Goal: Navigation & Orientation: Find specific page/section

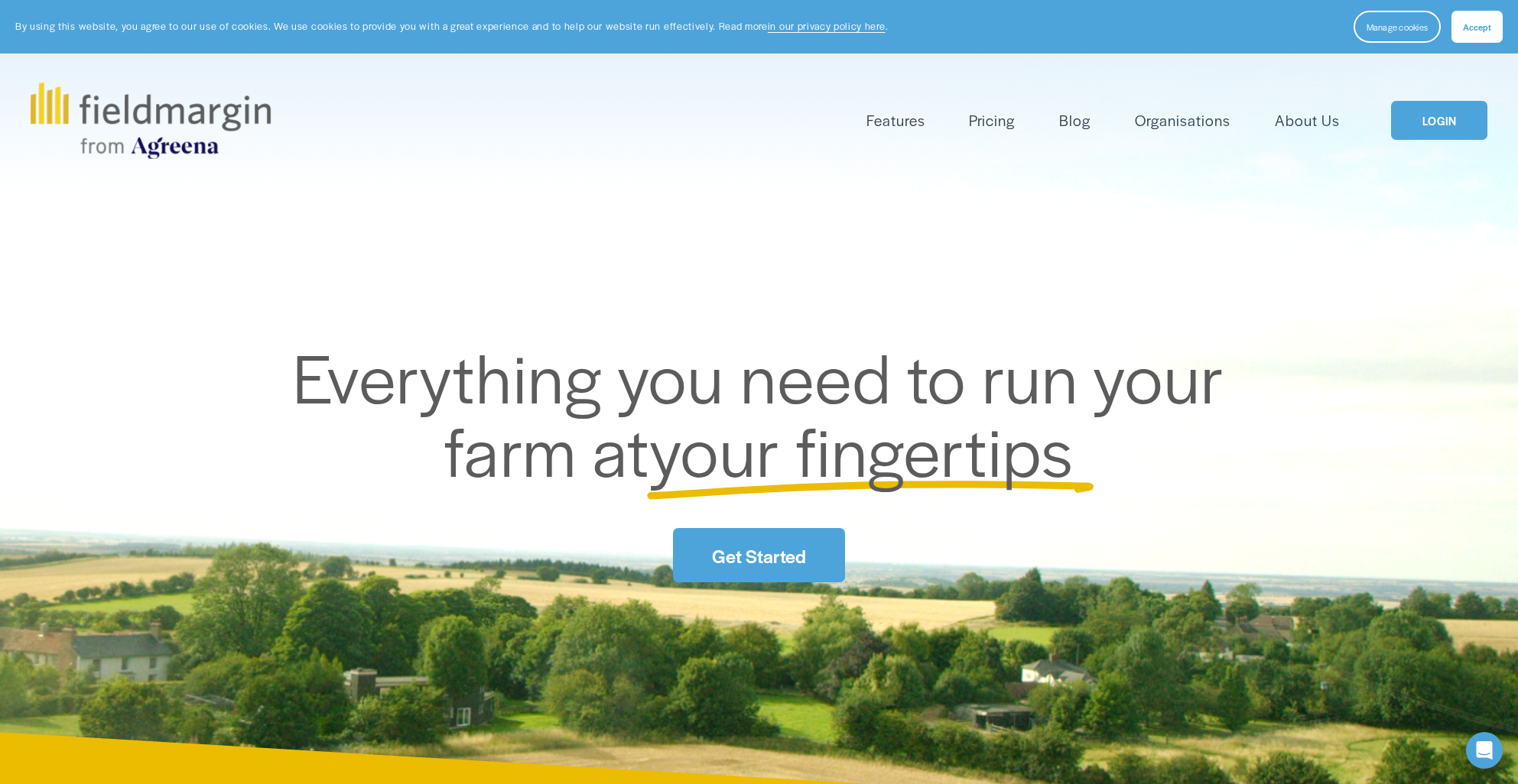
click at [1435, 115] on link "LOGIN" at bounding box center [1439, 120] width 96 height 39
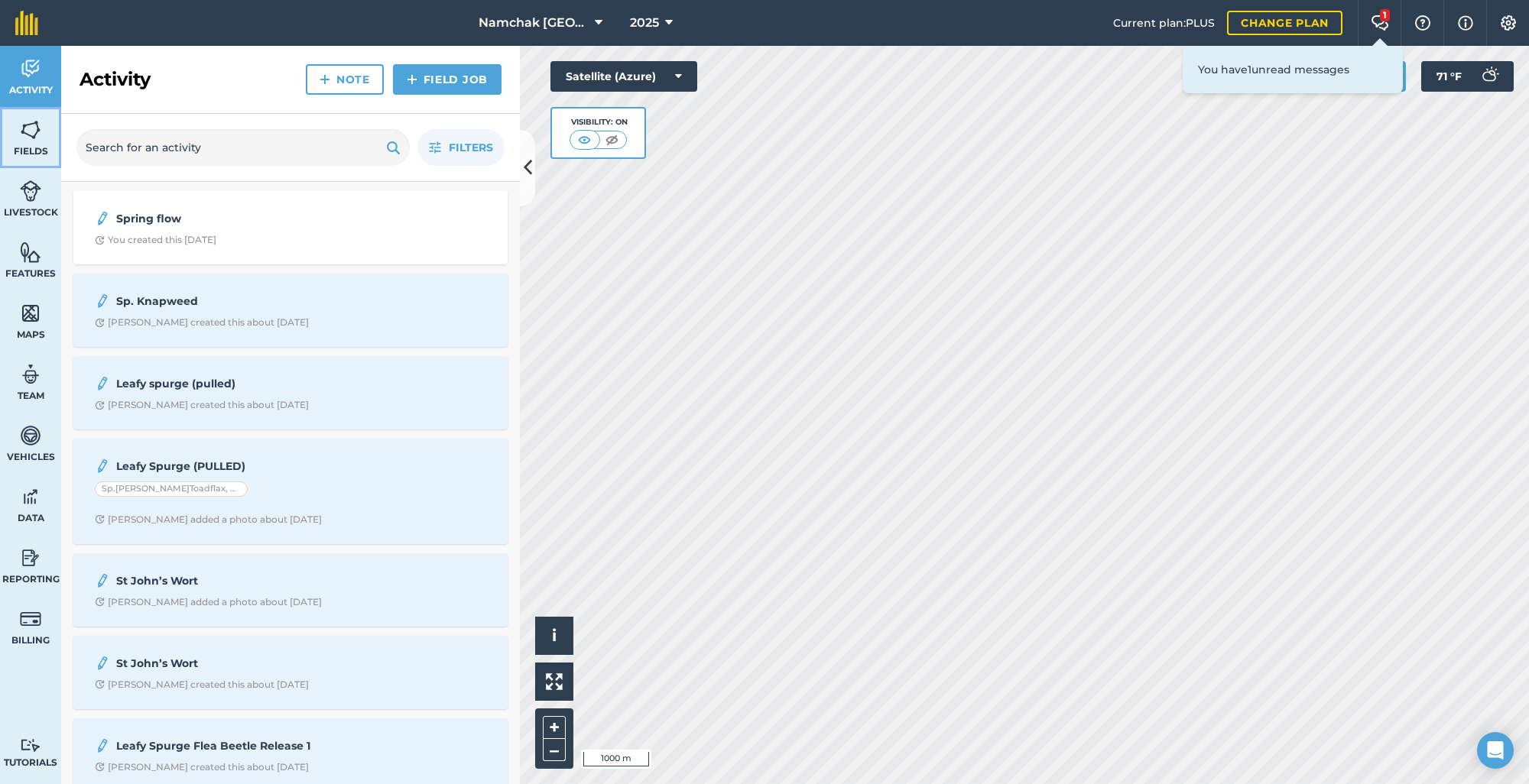
click at [34, 148] on span "Fields" at bounding box center [30, 151] width 61 height 12
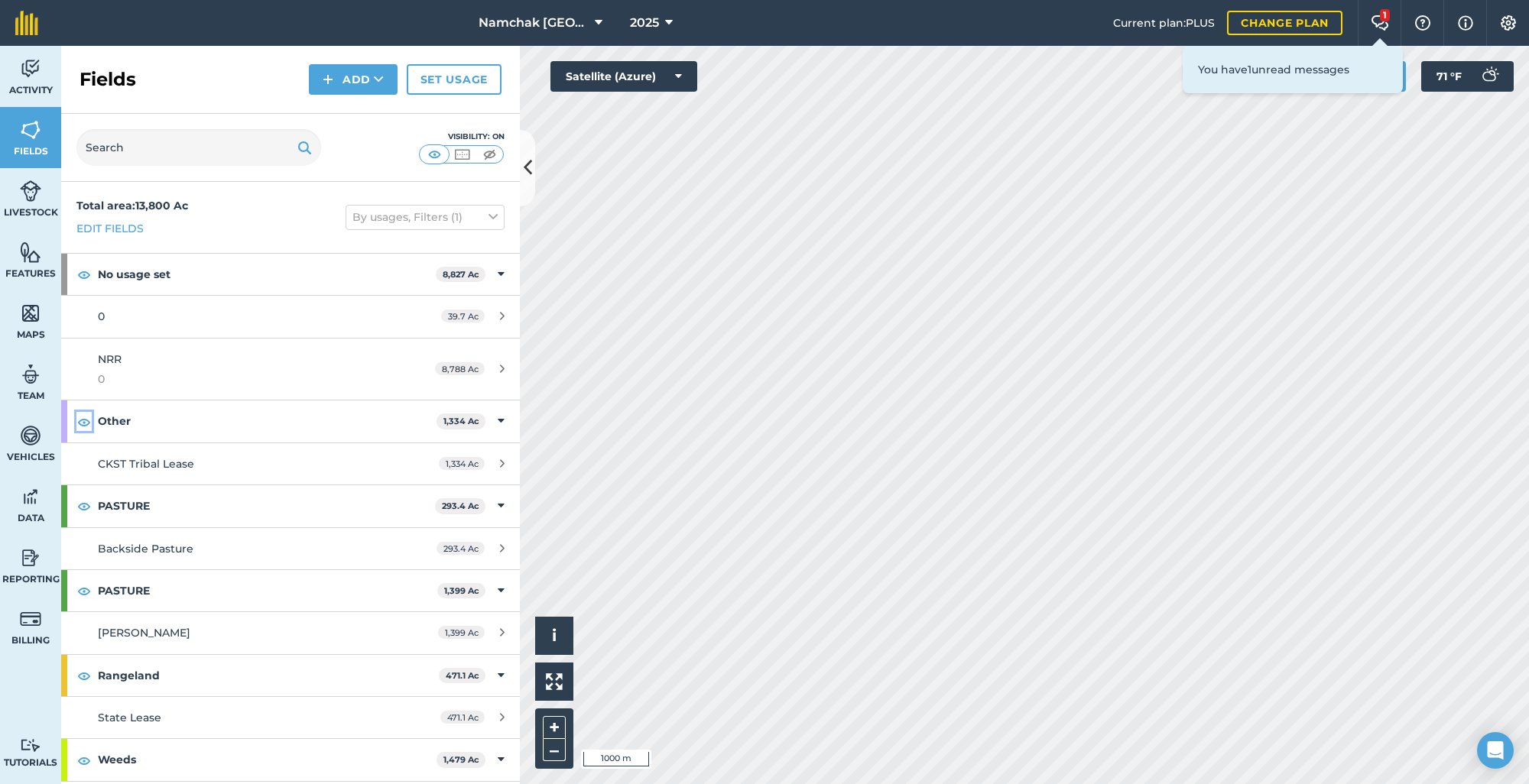
click at [88, 426] on img at bounding box center [84, 422] width 14 height 19
click at [86, 674] on img at bounding box center [84, 676] width 14 height 19
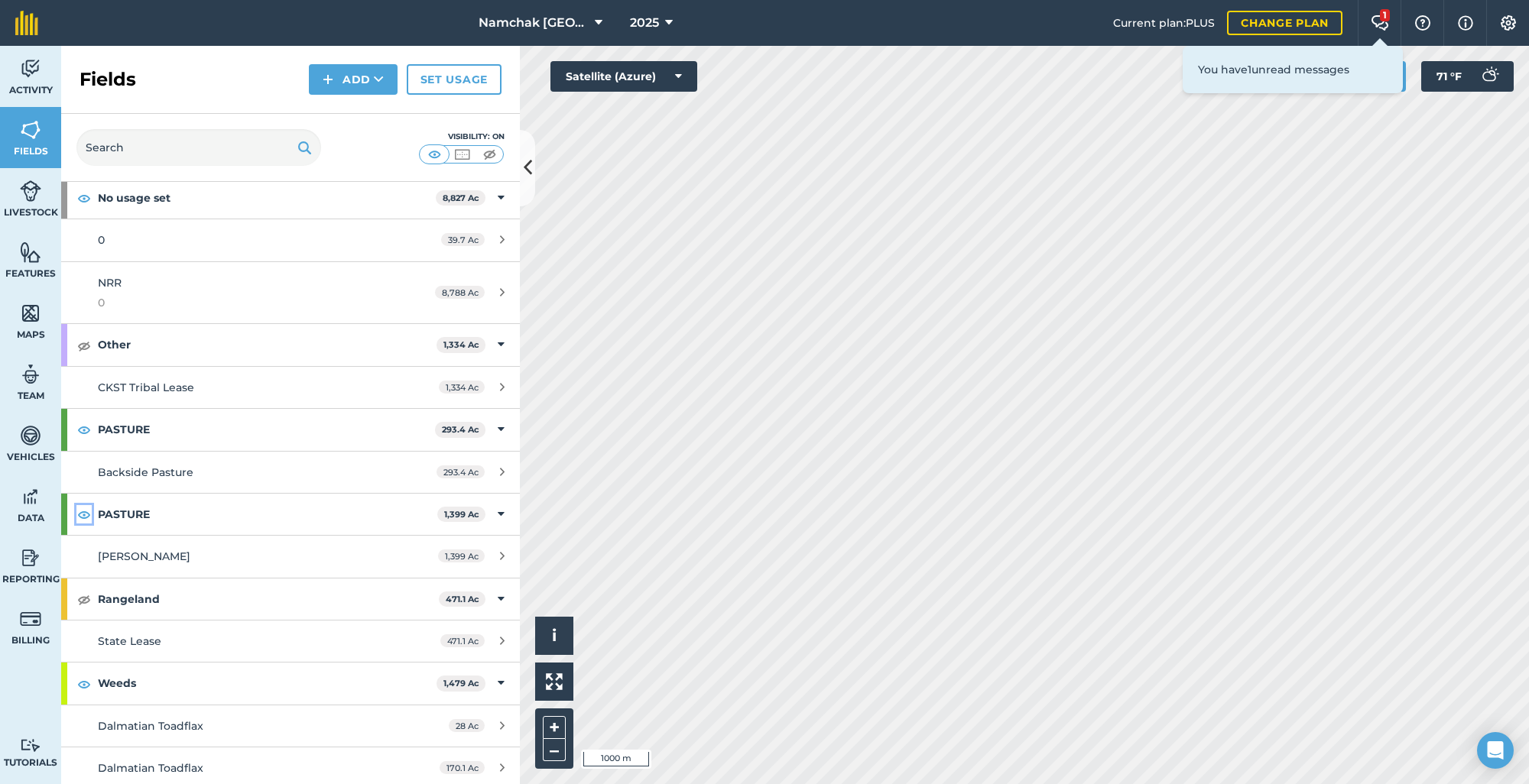
click at [80, 514] on img at bounding box center [84, 514] width 14 height 19
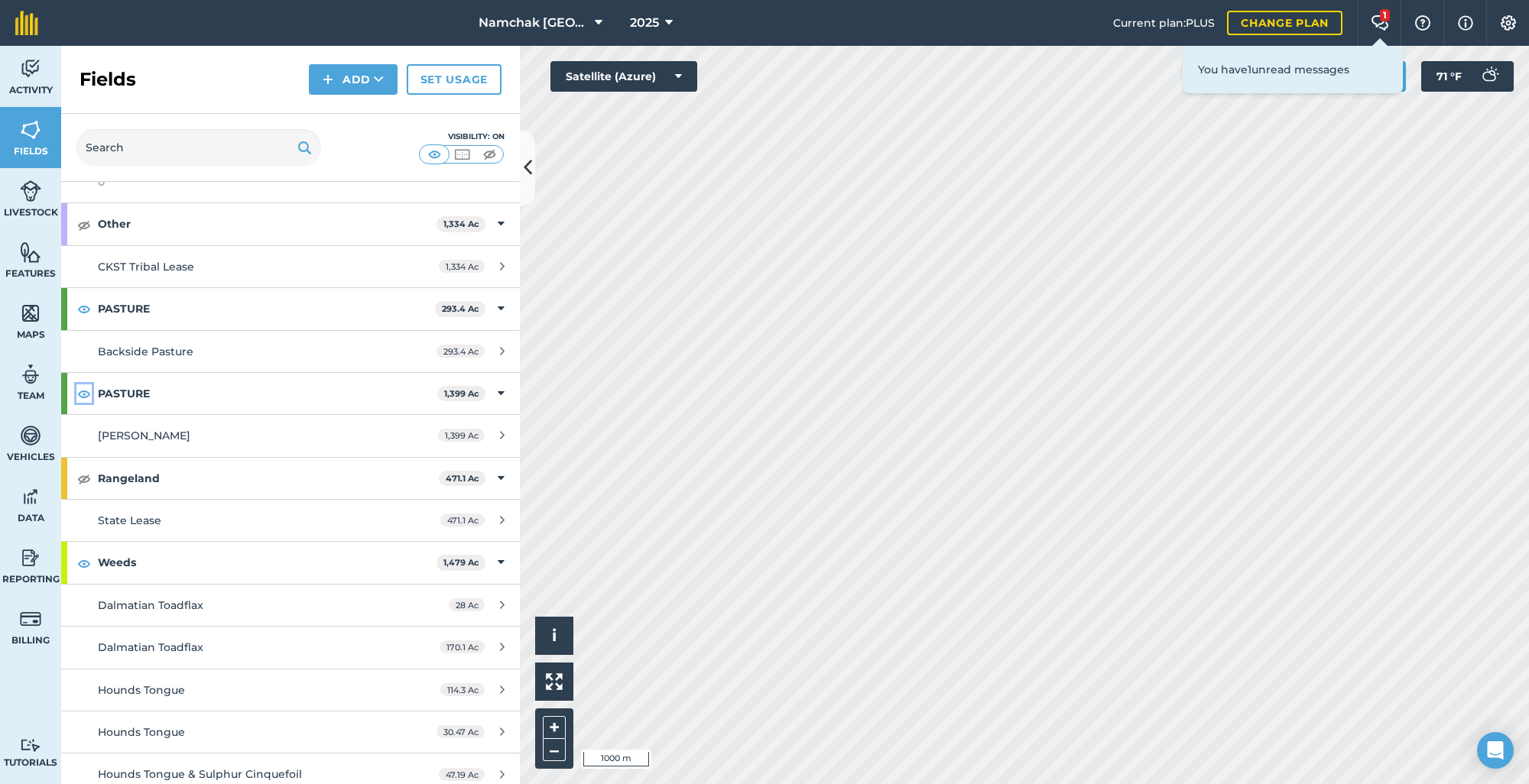
scroll to position [229, 0]
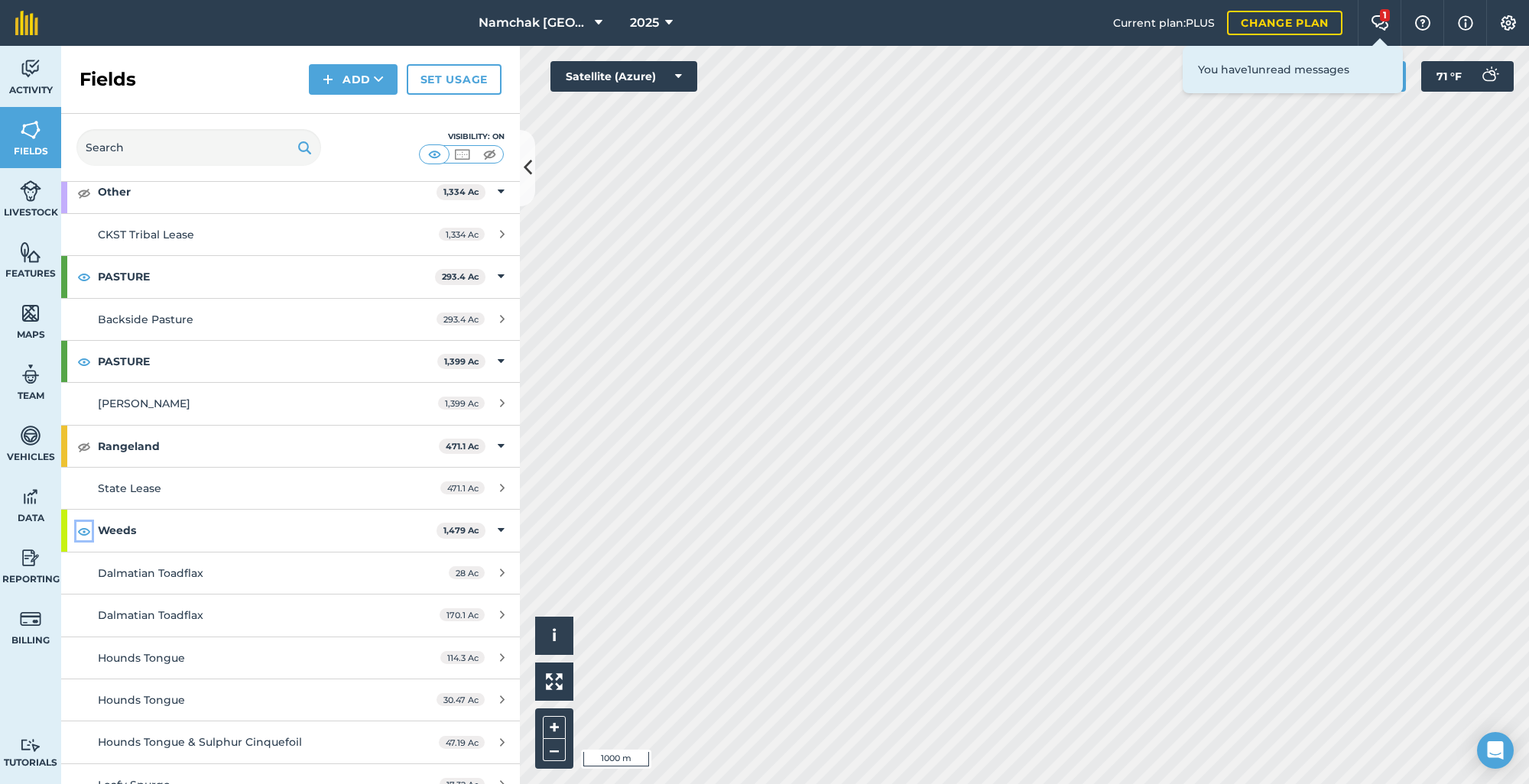
click at [81, 533] on img at bounding box center [84, 531] width 14 height 19
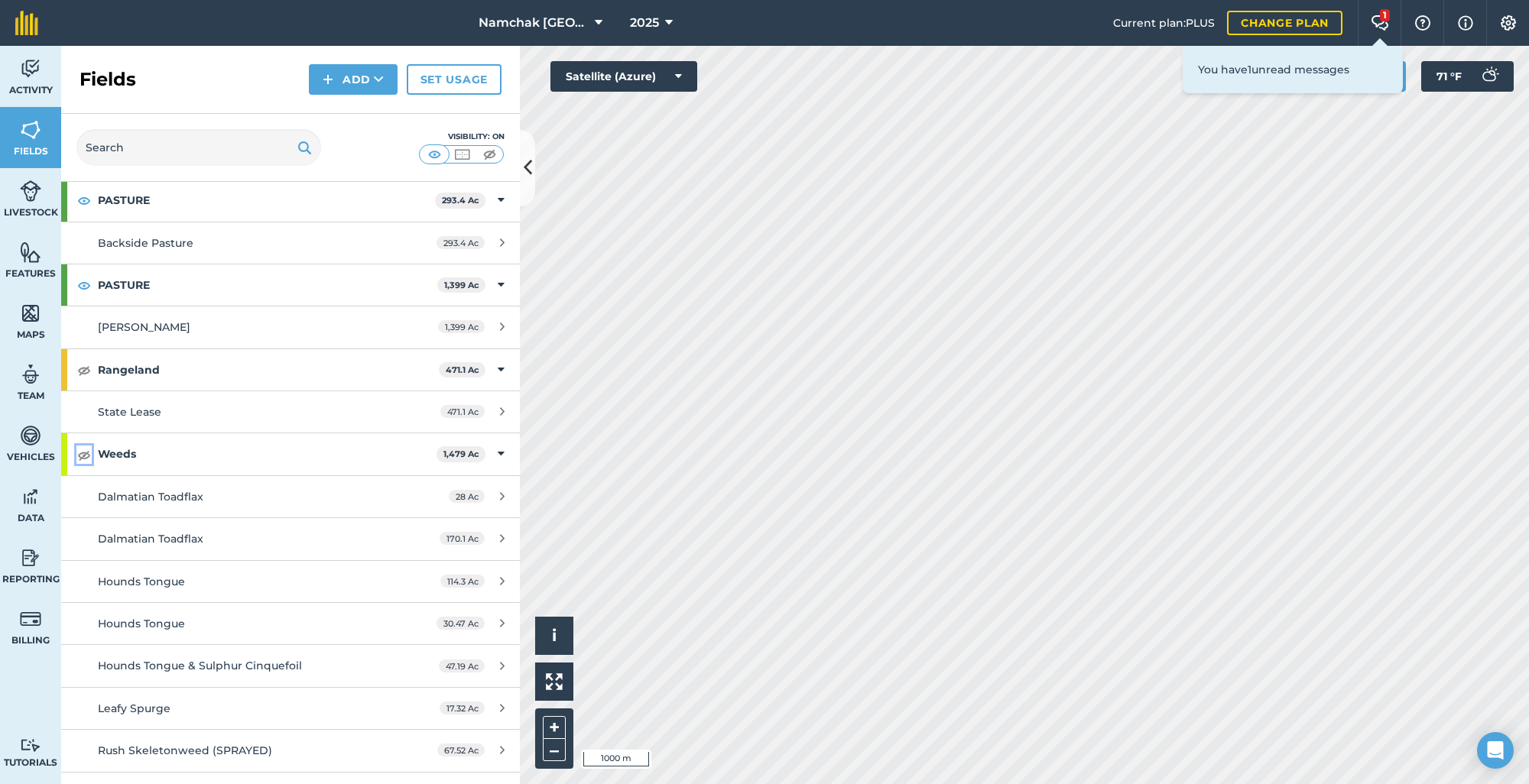
scroll to position [153, 0]
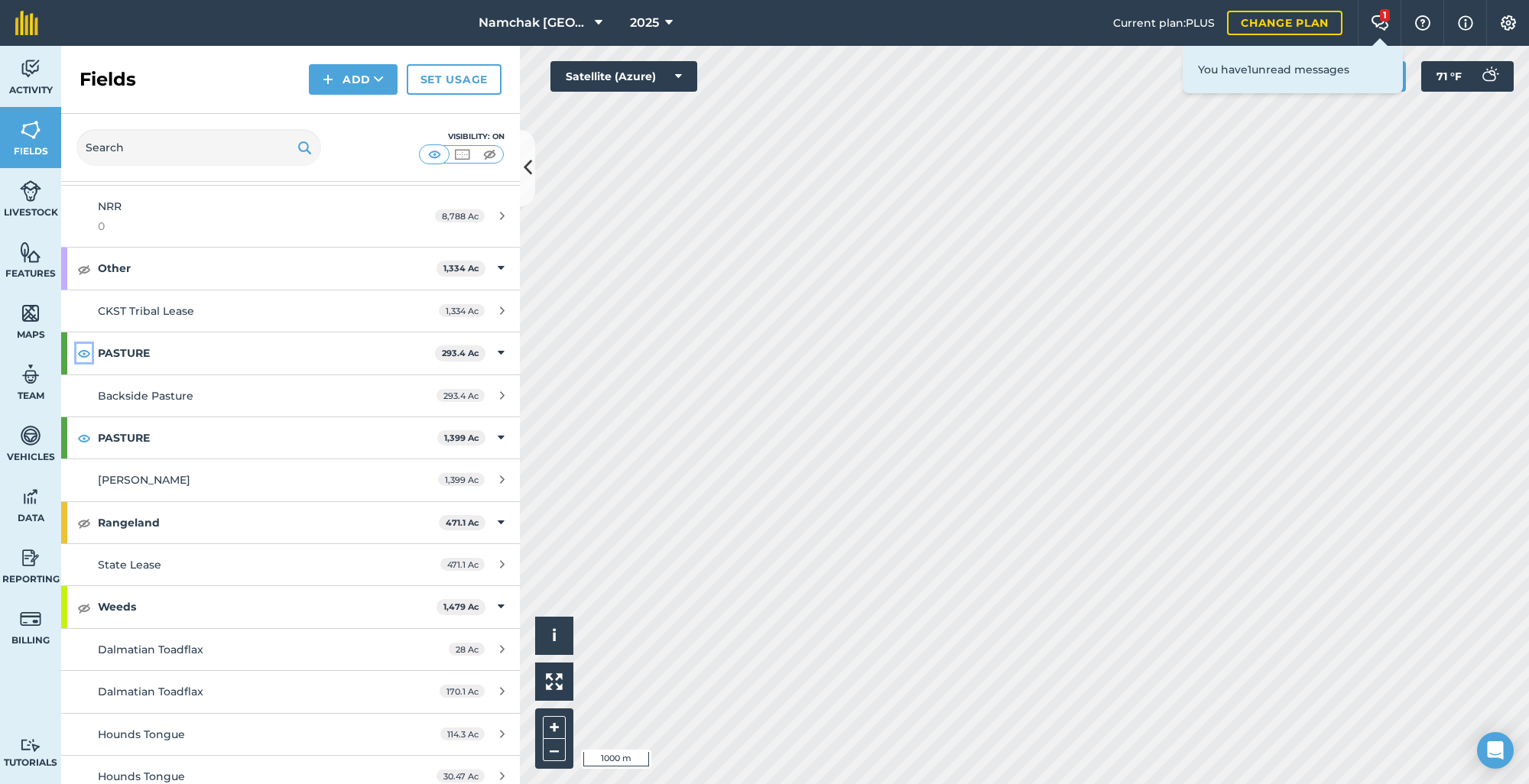
click at [86, 355] on img at bounding box center [84, 353] width 14 height 19
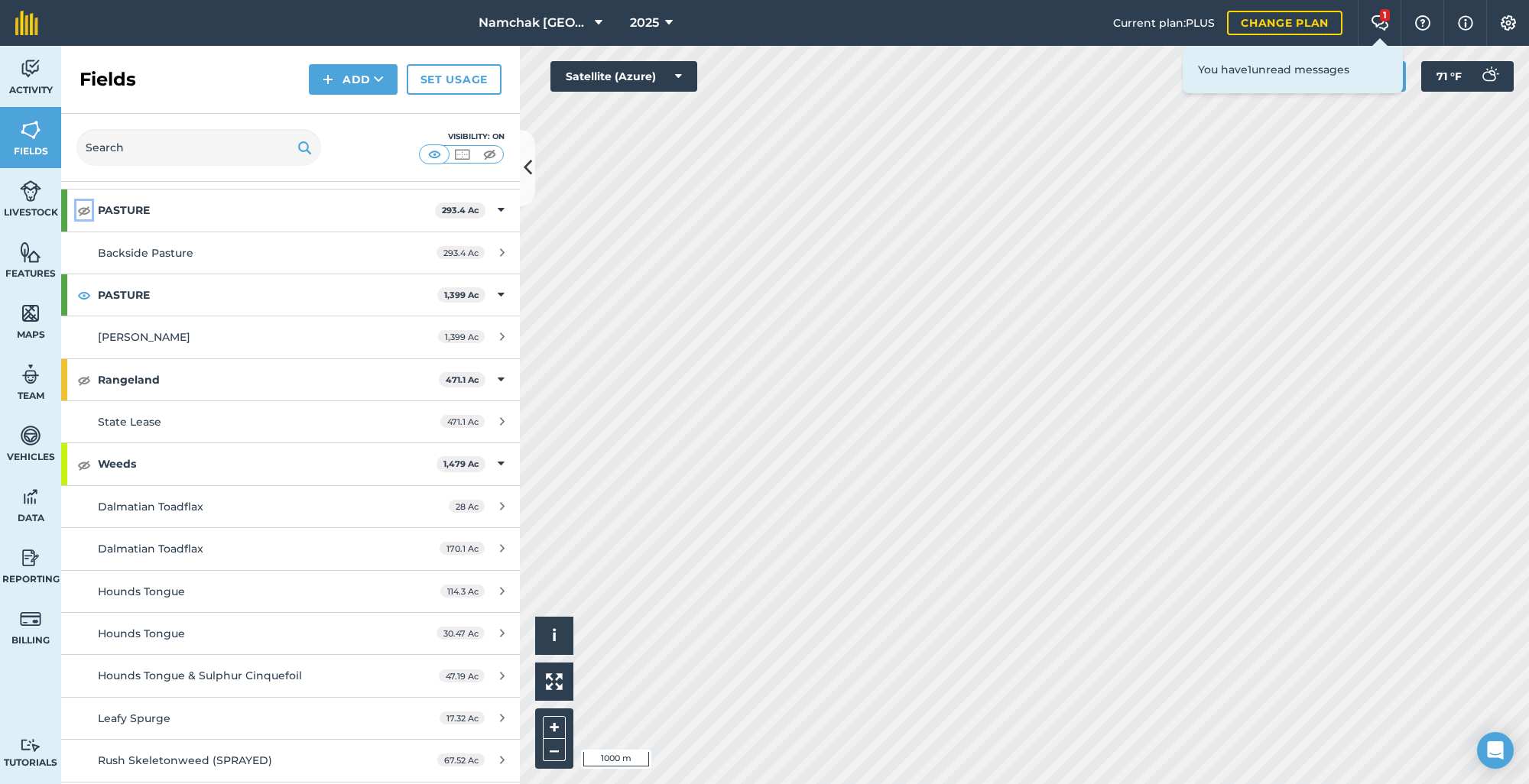
scroll to position [216, 0]
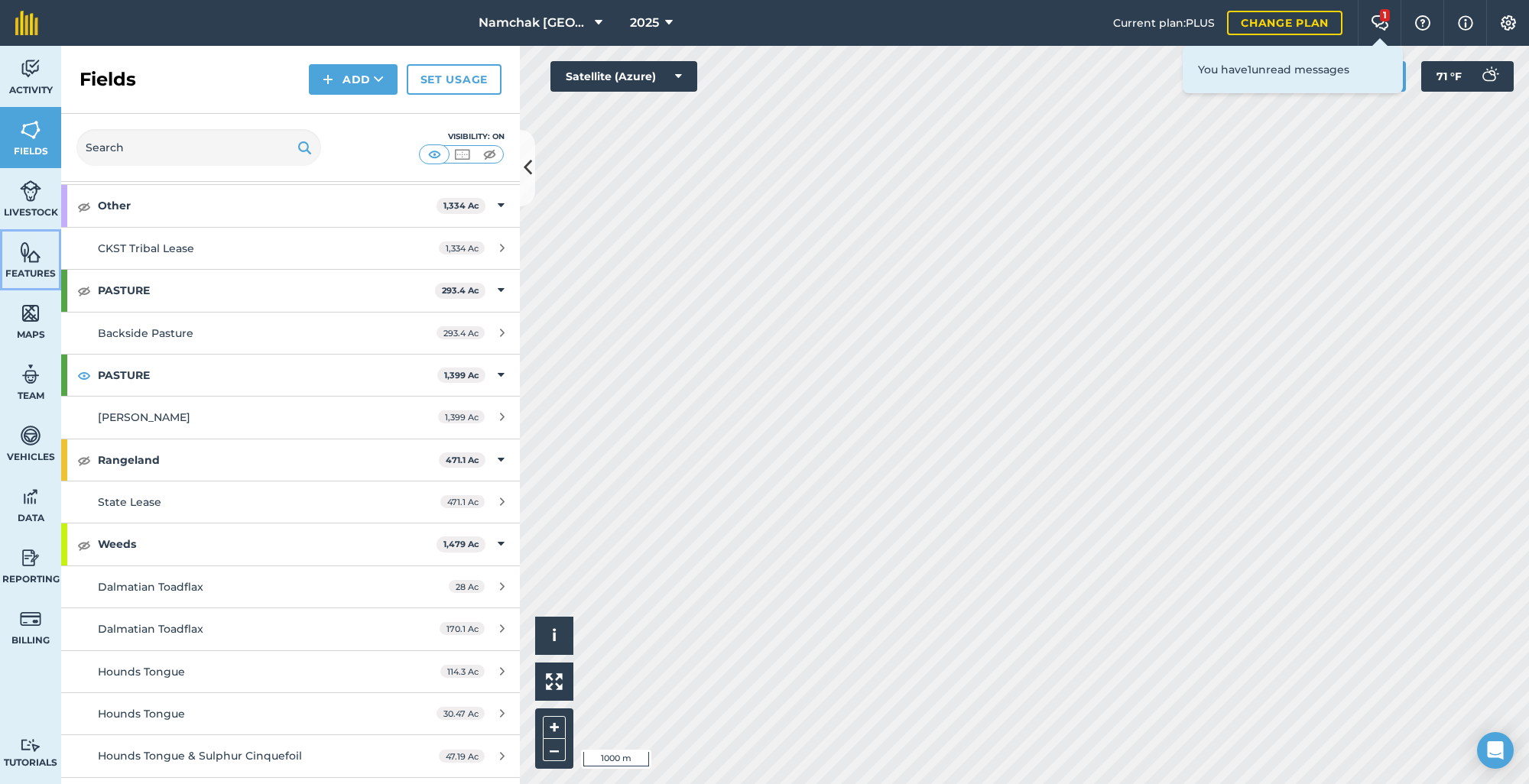
click at [43, 271] on span "Features" at bounding box center [30, 274] width 61 height 12
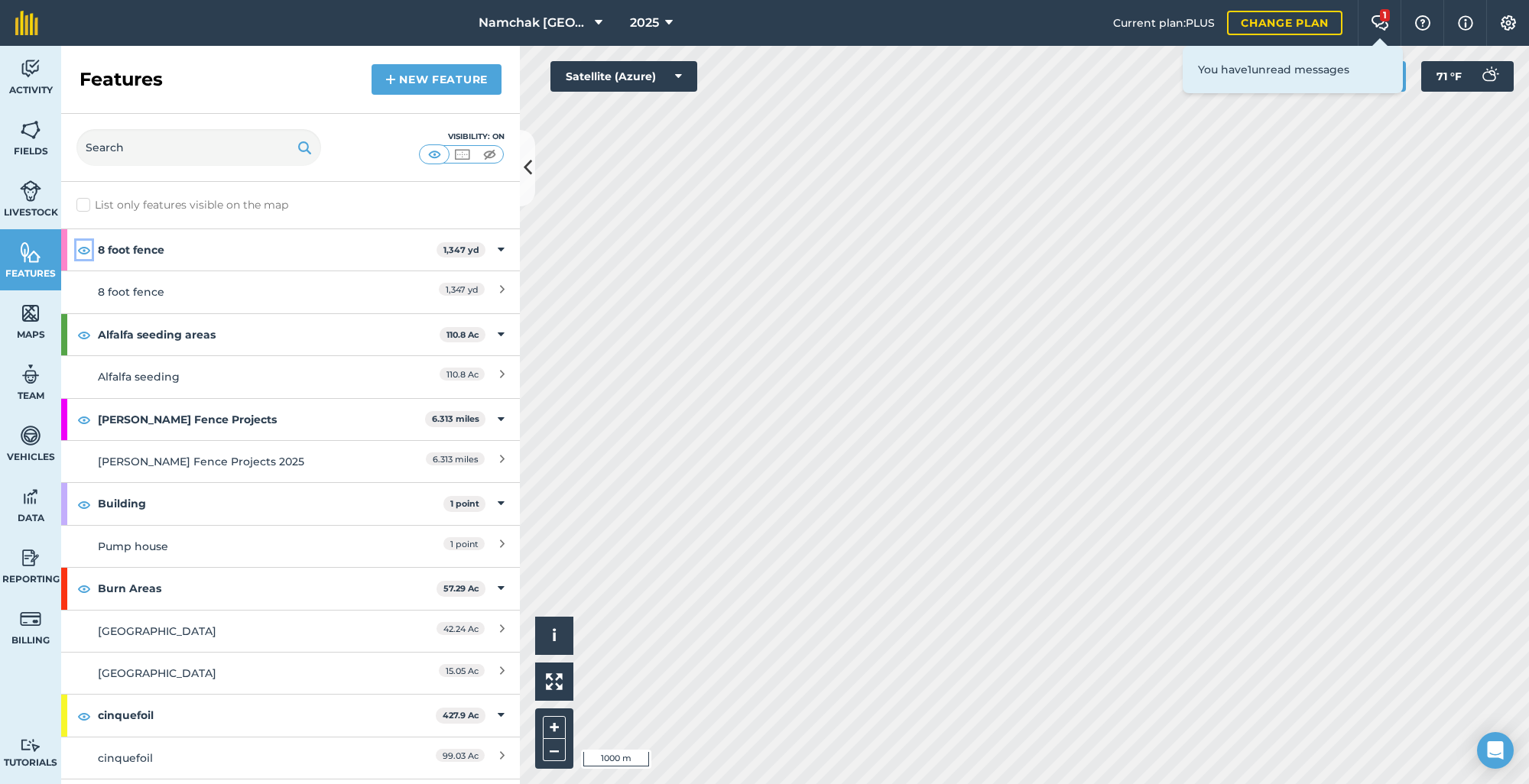
click at [83, 253] on img at bounding box center [84, 250] width 14 height 19
click at [83, 334] on img at bounding box center [84, 335] width 14 height 19
click at [83, 422] on img at bounding box center [84, 420] width 14 height 19
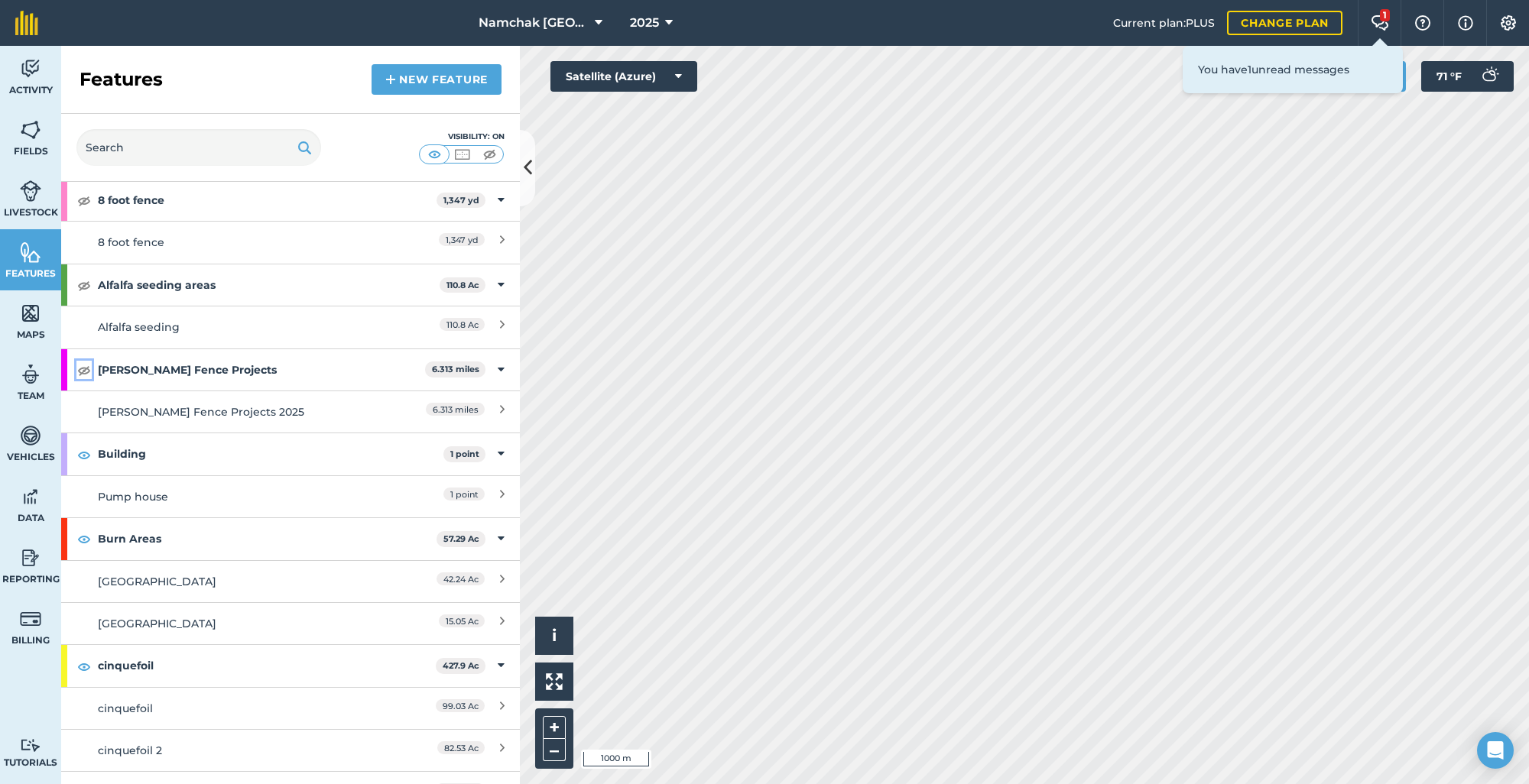
scroll to position [76, 0]
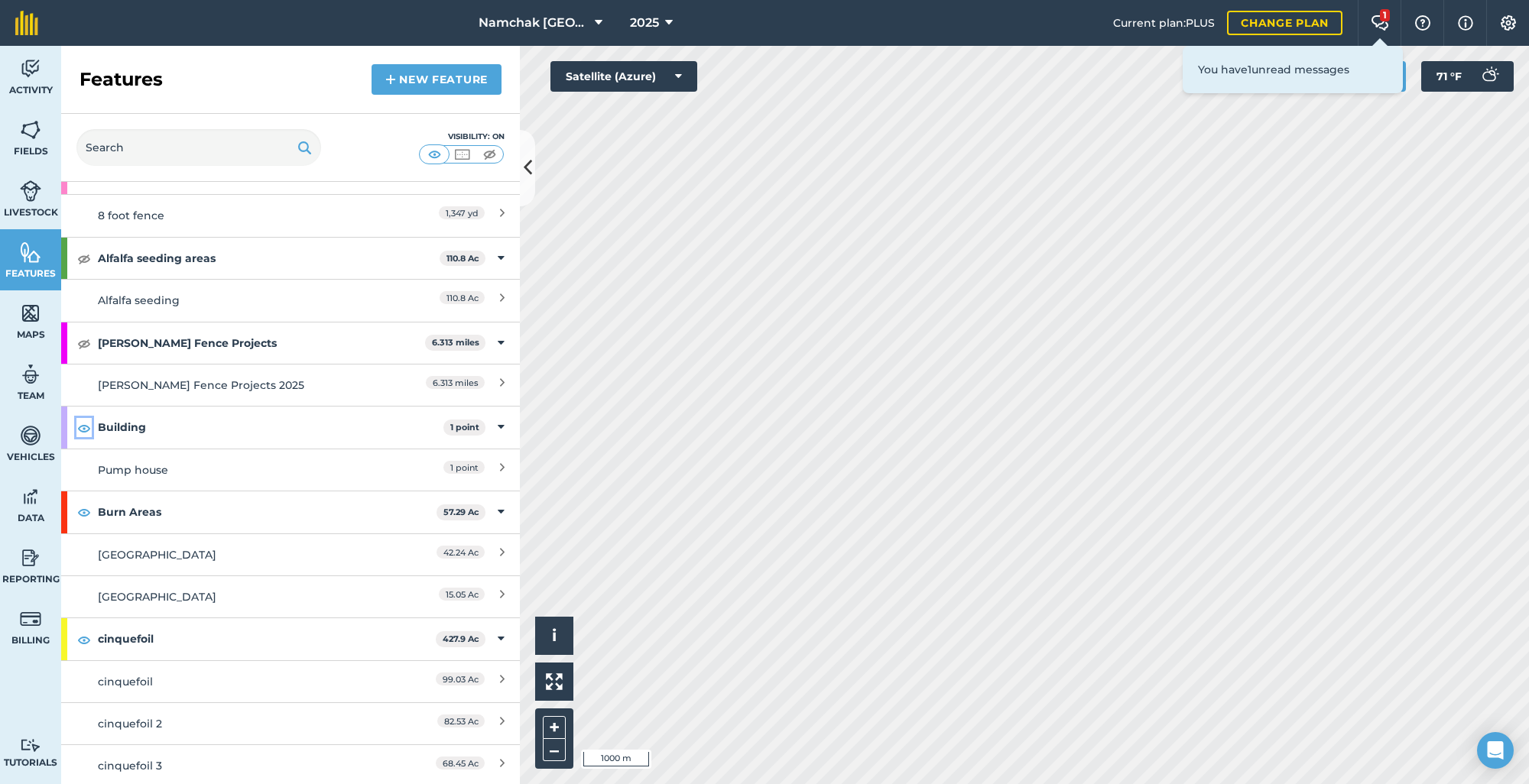
click at [84, 427] on img at bounding box center [84, 428] width 14 height 19
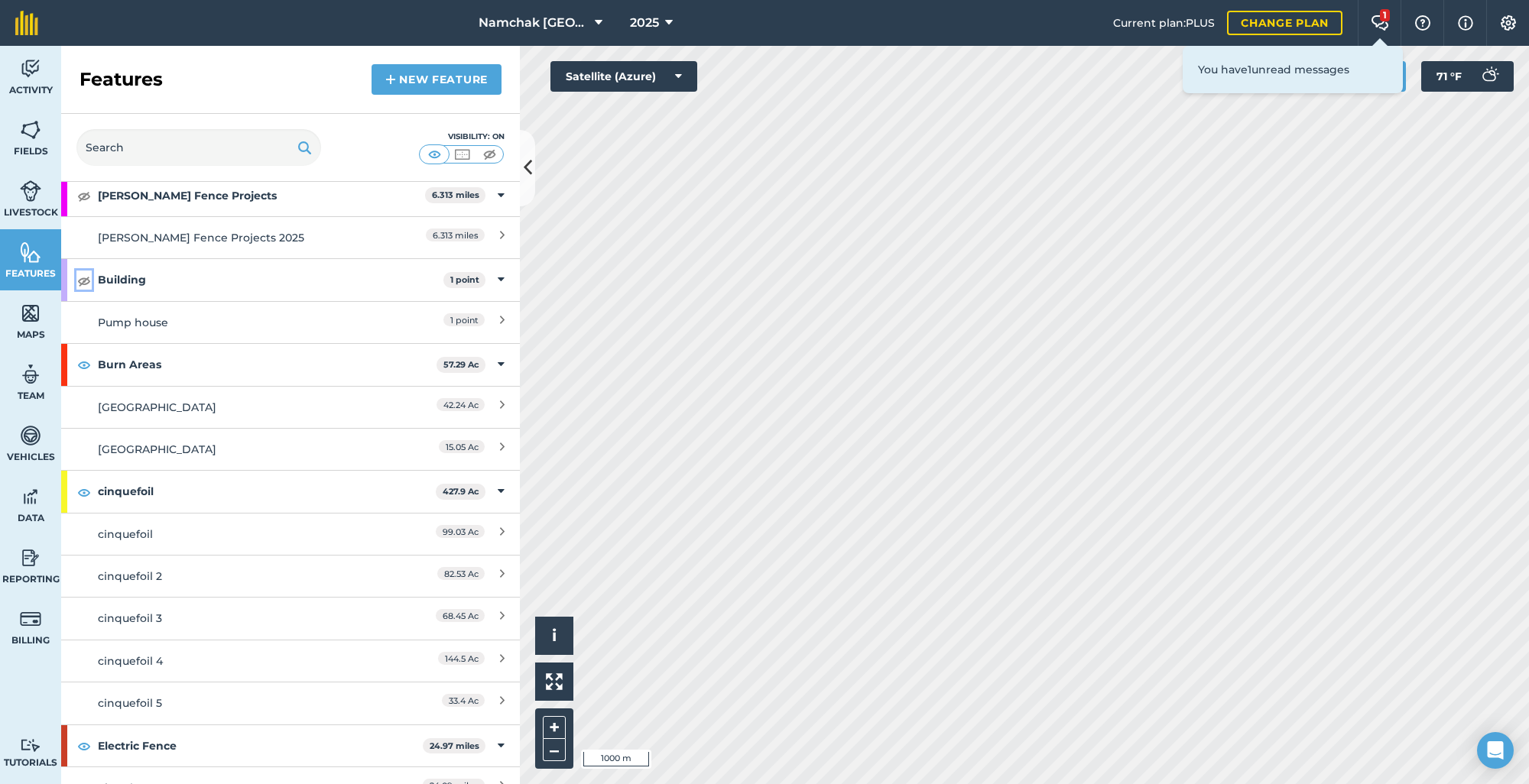
scroll to position [229, 0]
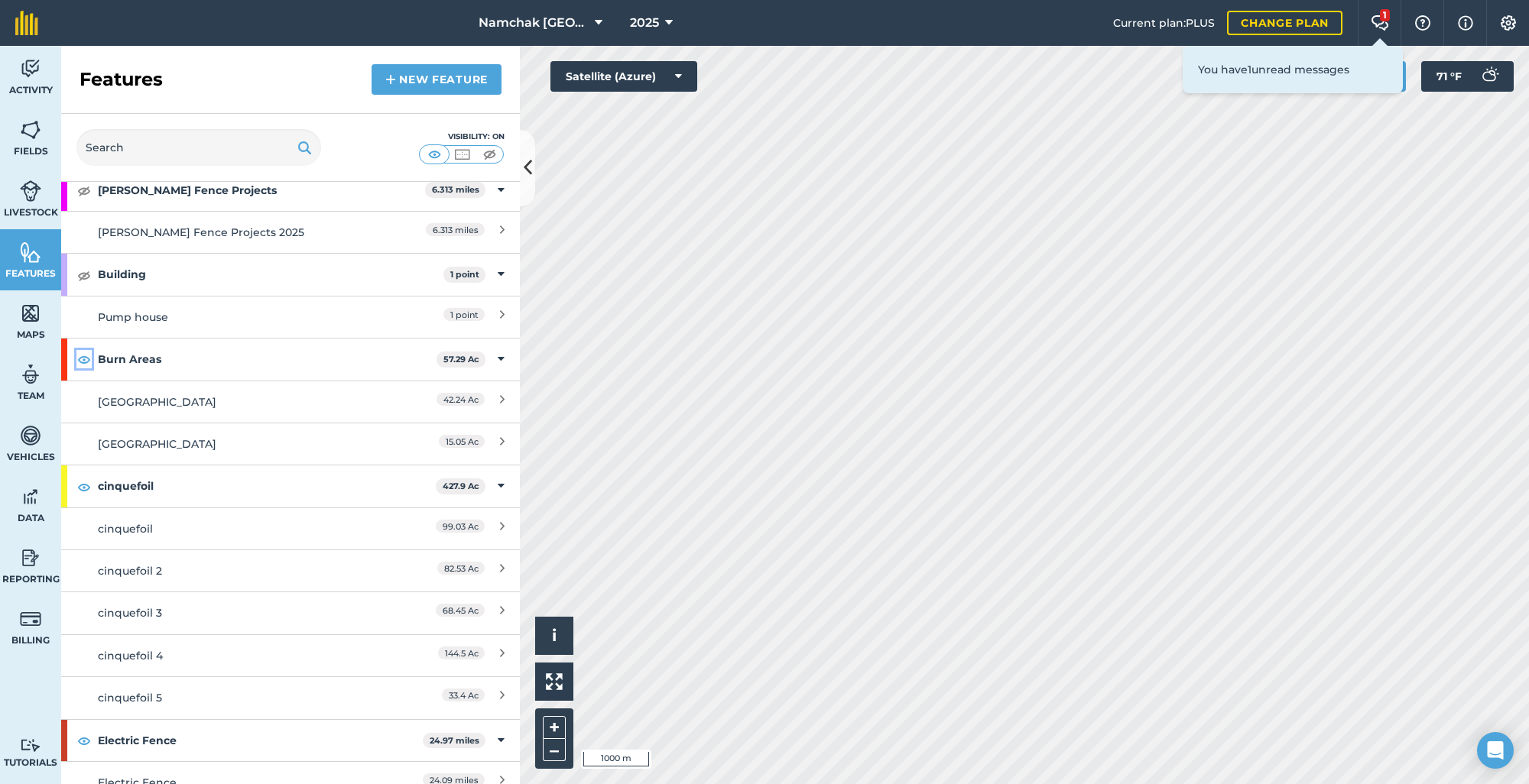
click at [88, 361] on img at bounding box center [84, 359] width 14 height 19
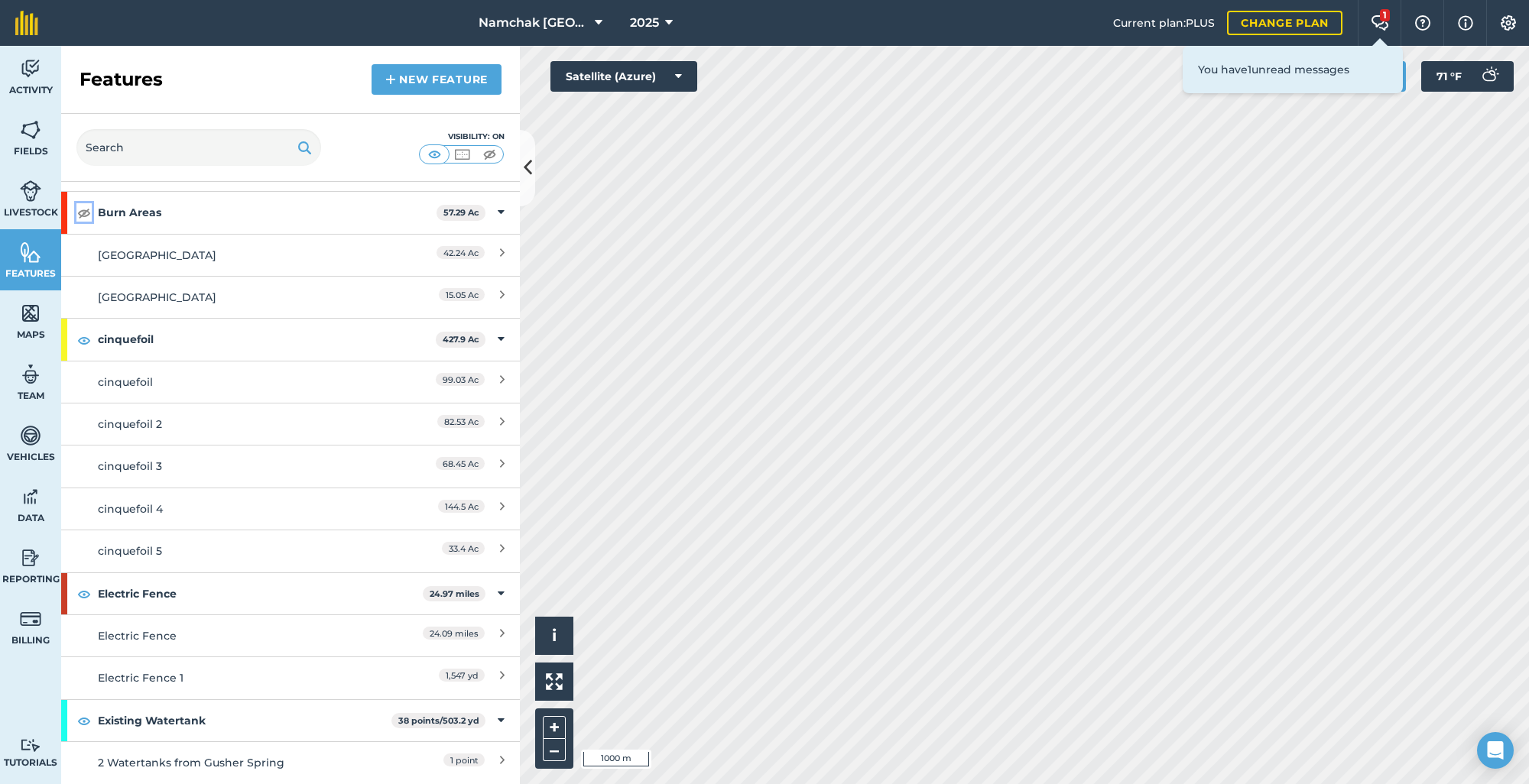
scroll to position [382, 0]
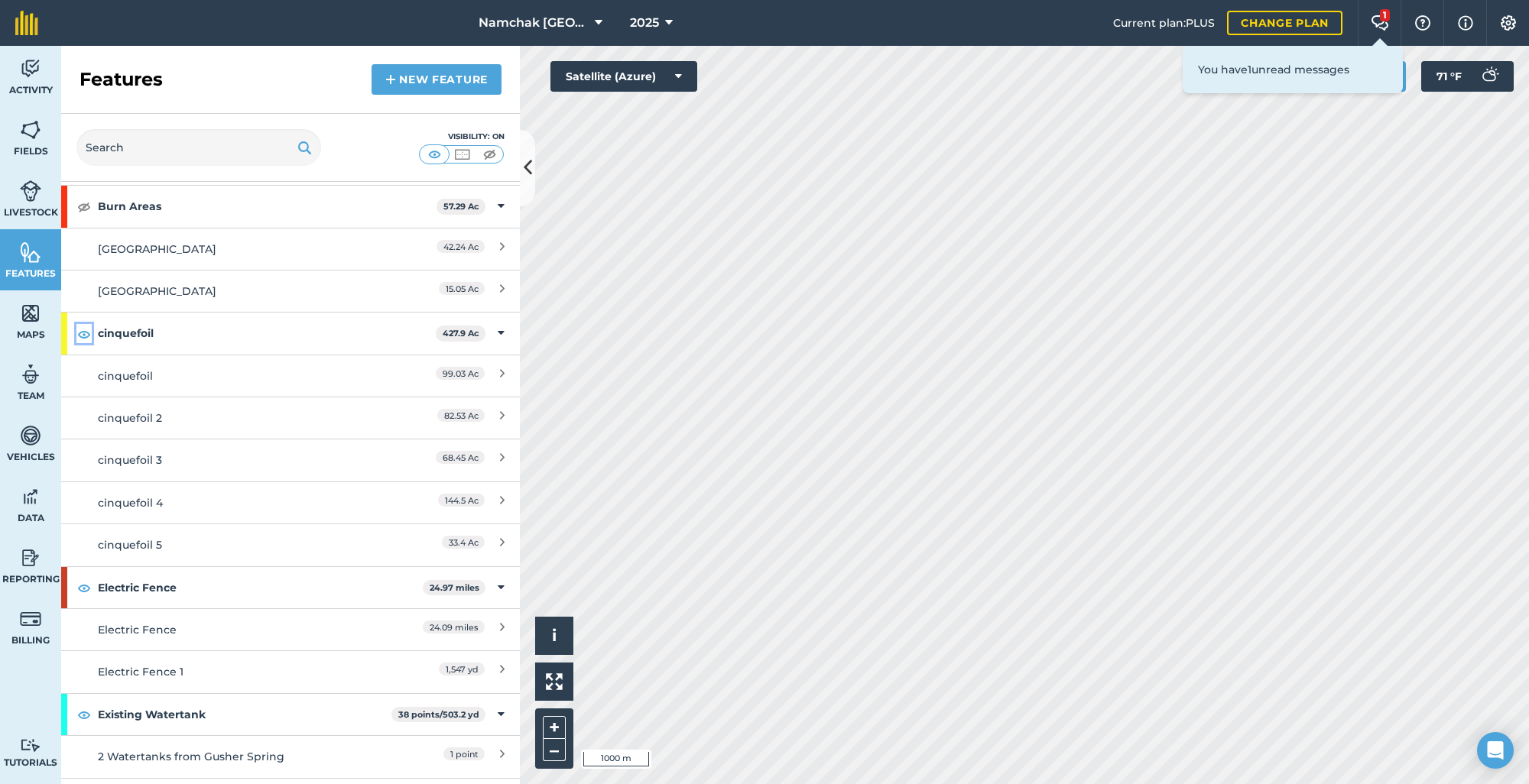
click at [88, 331] on img at bounding box center [84, 334] width 14 height 19
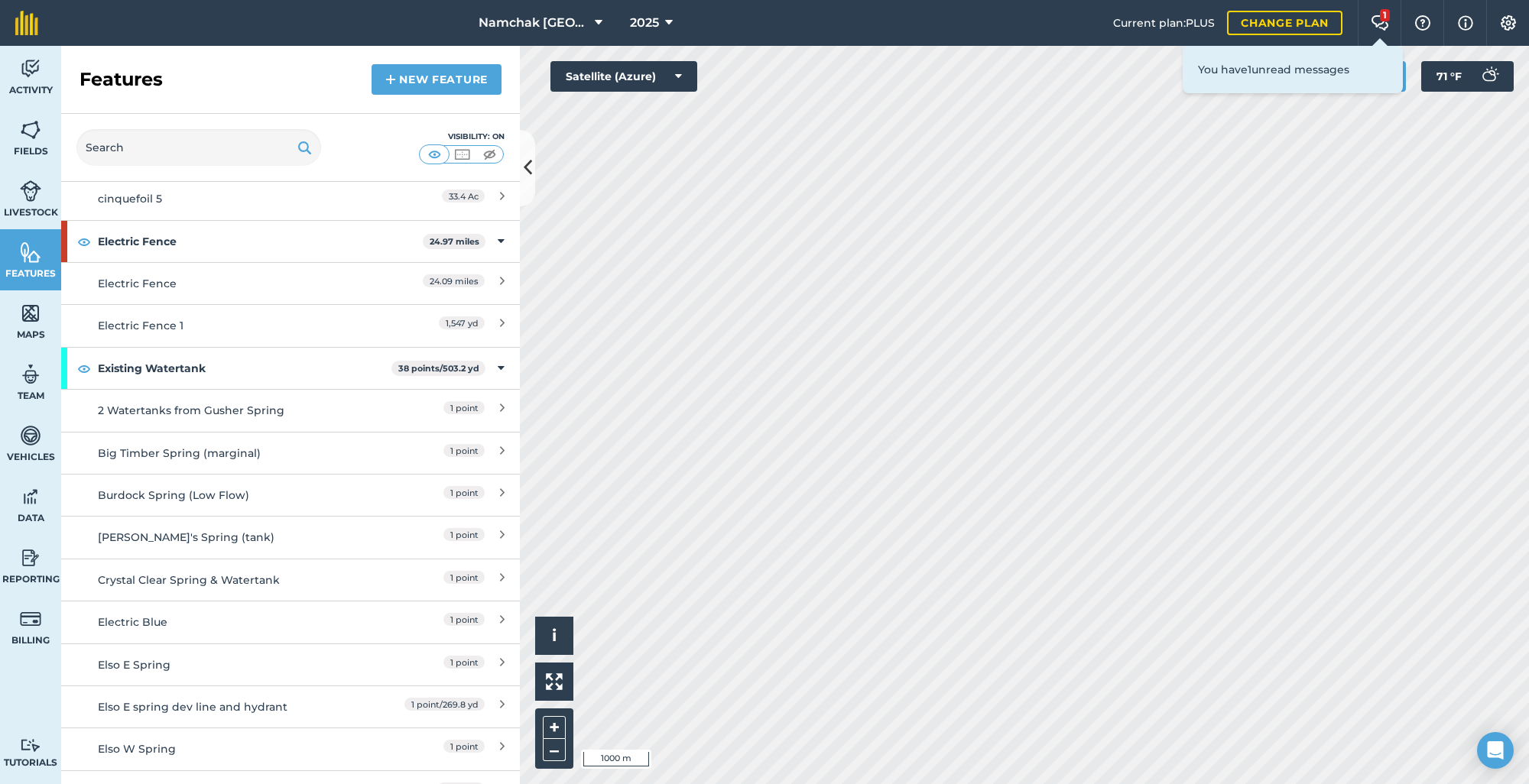
scroll to position [765, 0]
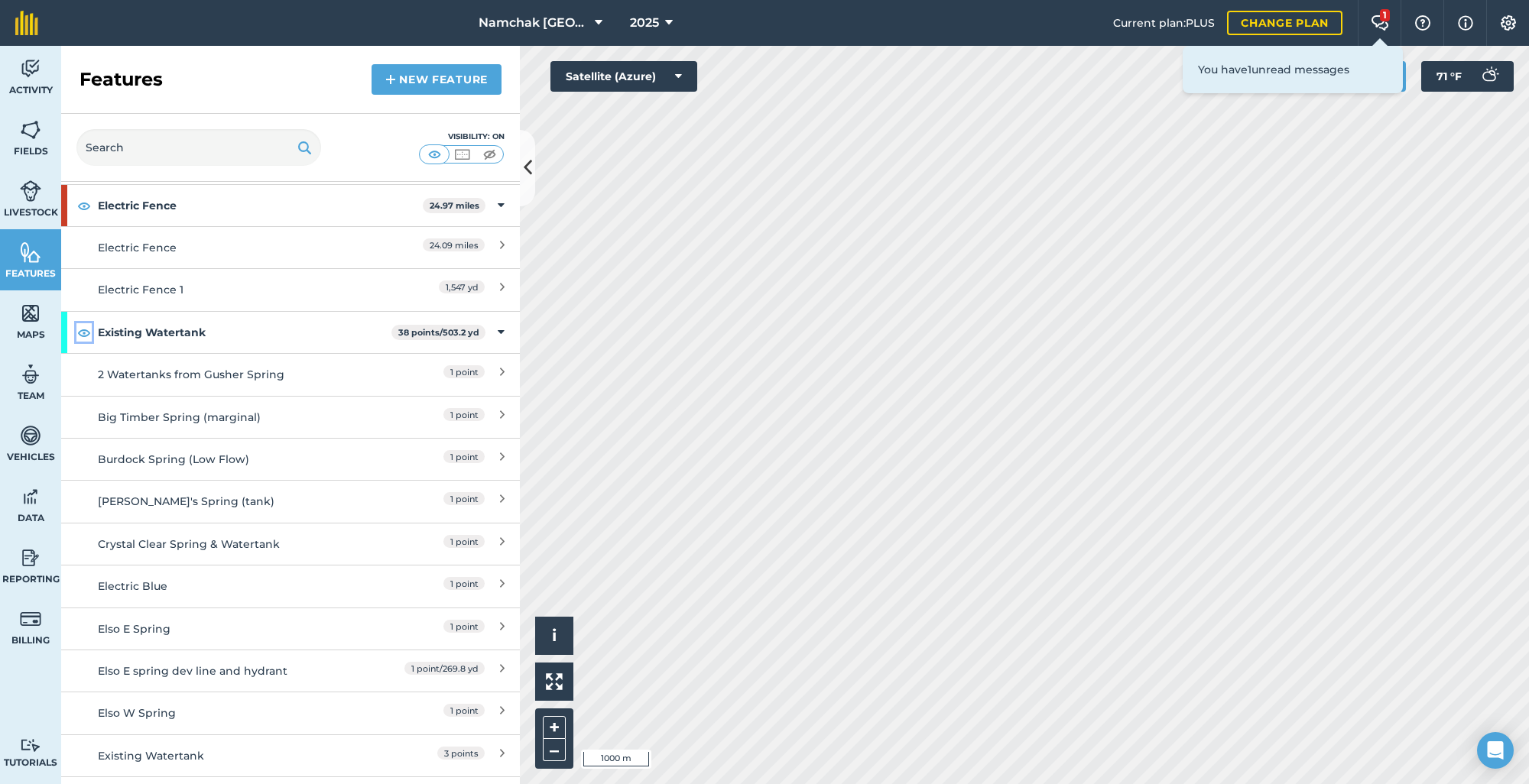
click at [89, 334] on img at bounding box center [84, 332] width 14 height 19
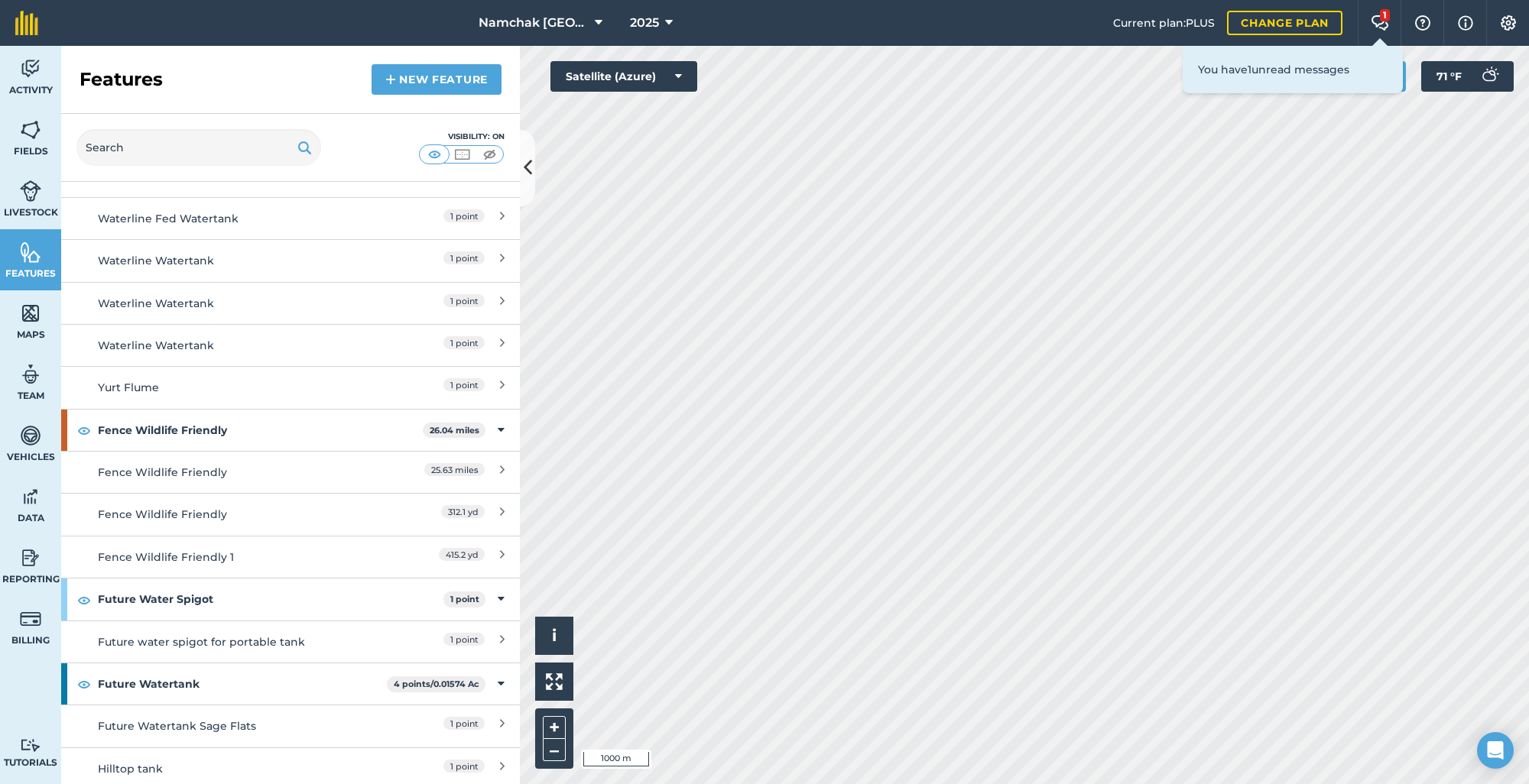
scroll to position [2217, 0]
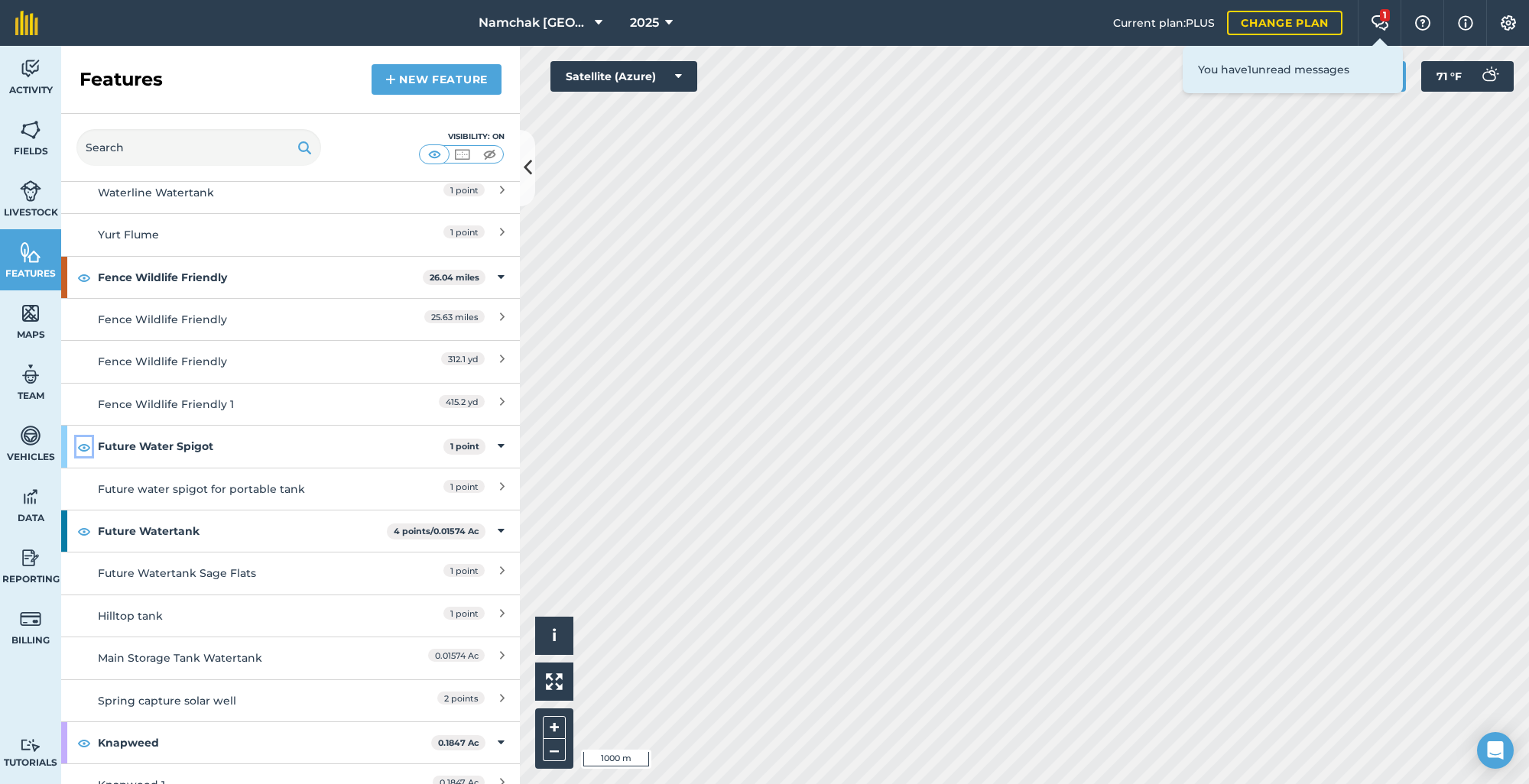
click at [84, 443] on img at bounding box center [84, 447] width 14 height 19
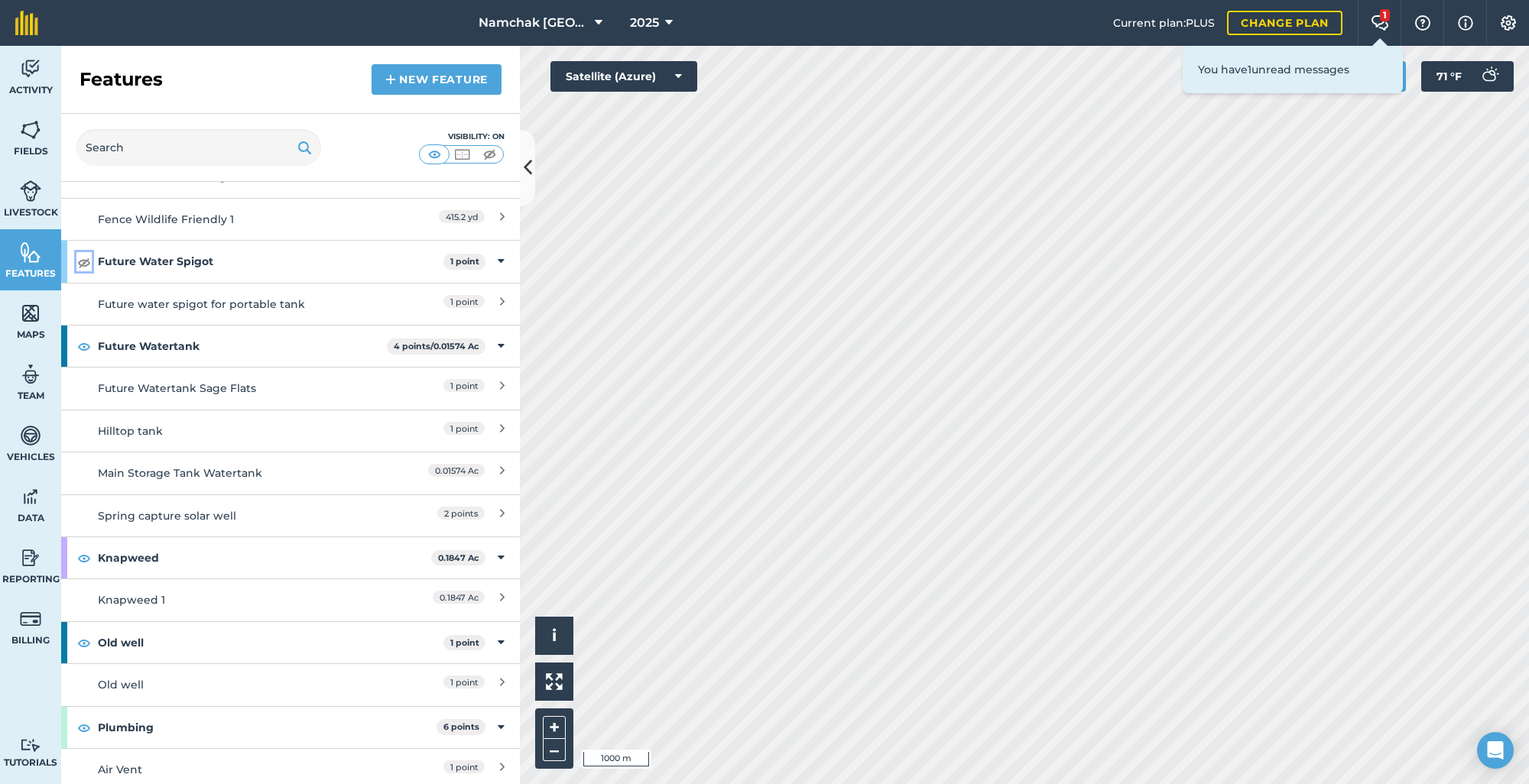
scroll to position [2446, 0]
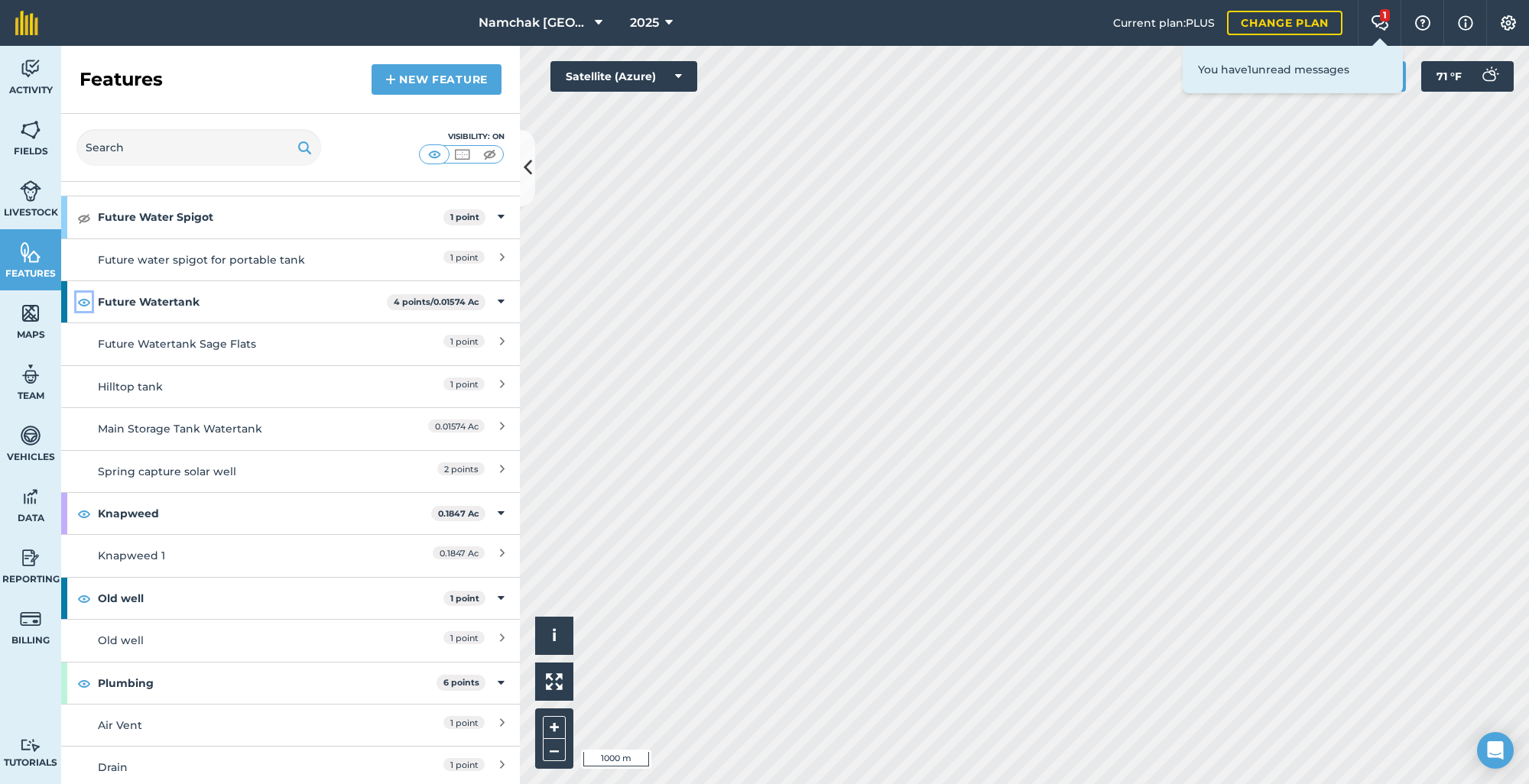
click at [83, 304] on img at bounding box center [84, 302] width 14 height 19
click at [88, 513] on img at bounding box center [84, 513] width 14 height 19
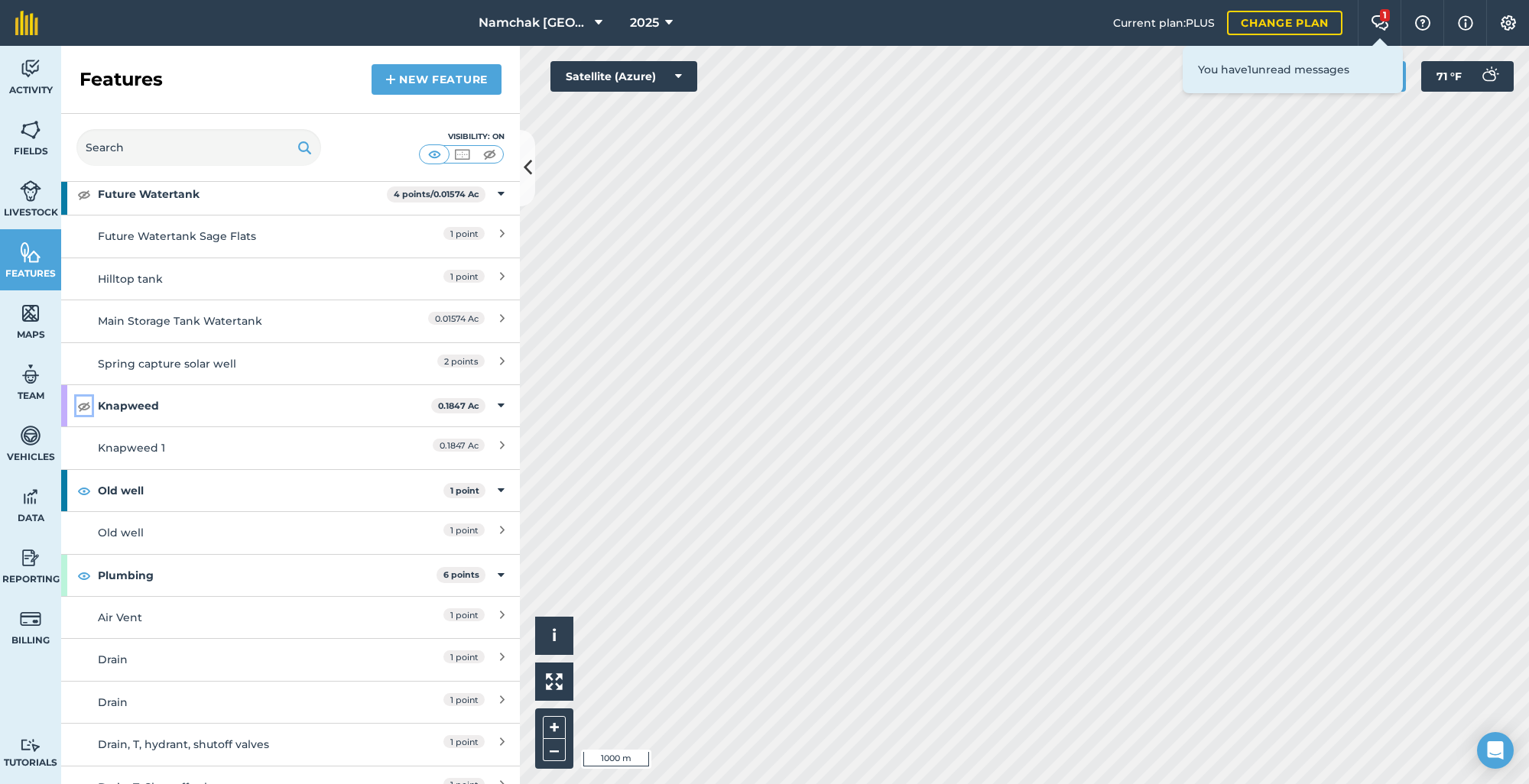
scroll to position [2599, 0]
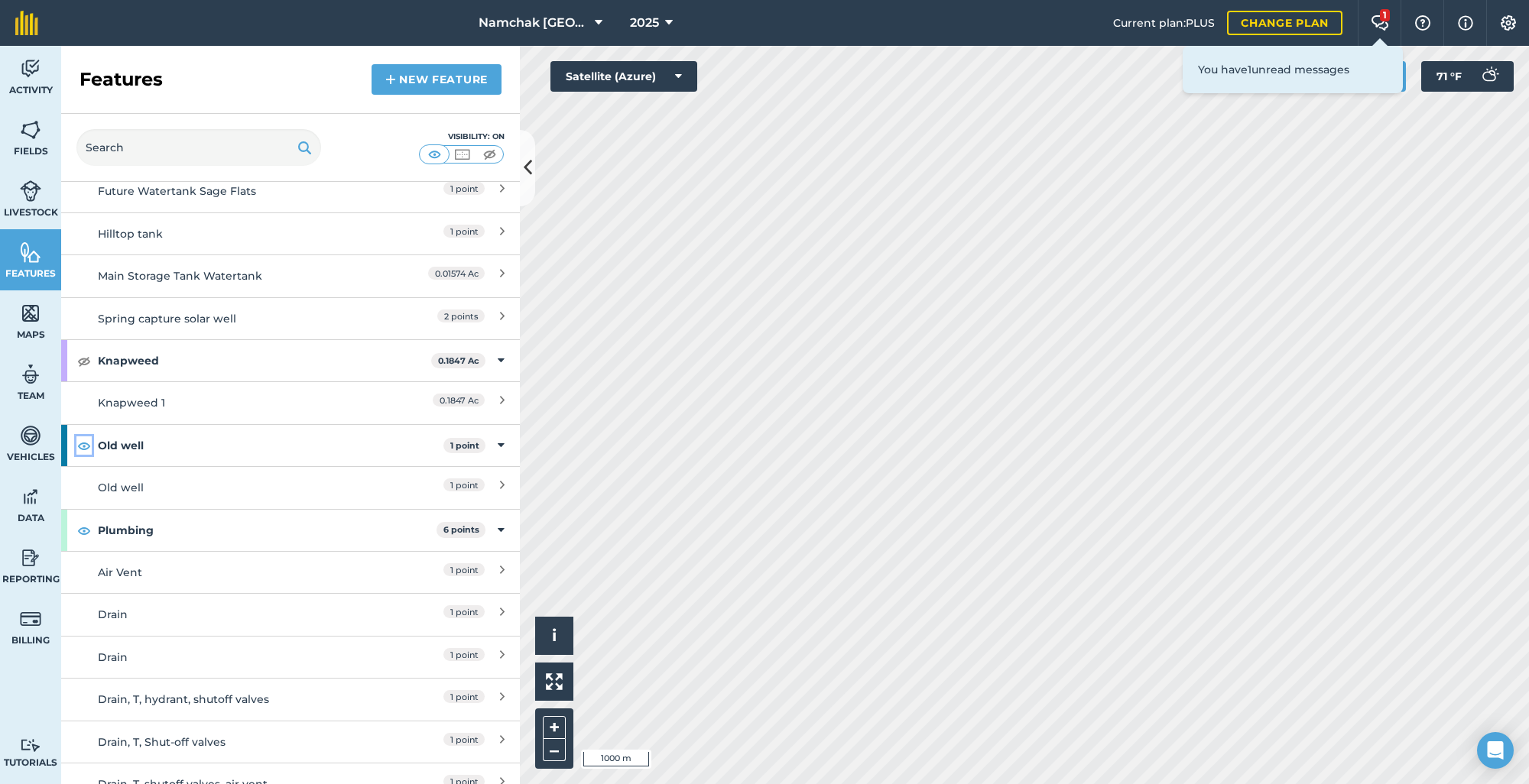
click at [88, 449] on img at bounding box center [84, 446] width 14 height 19
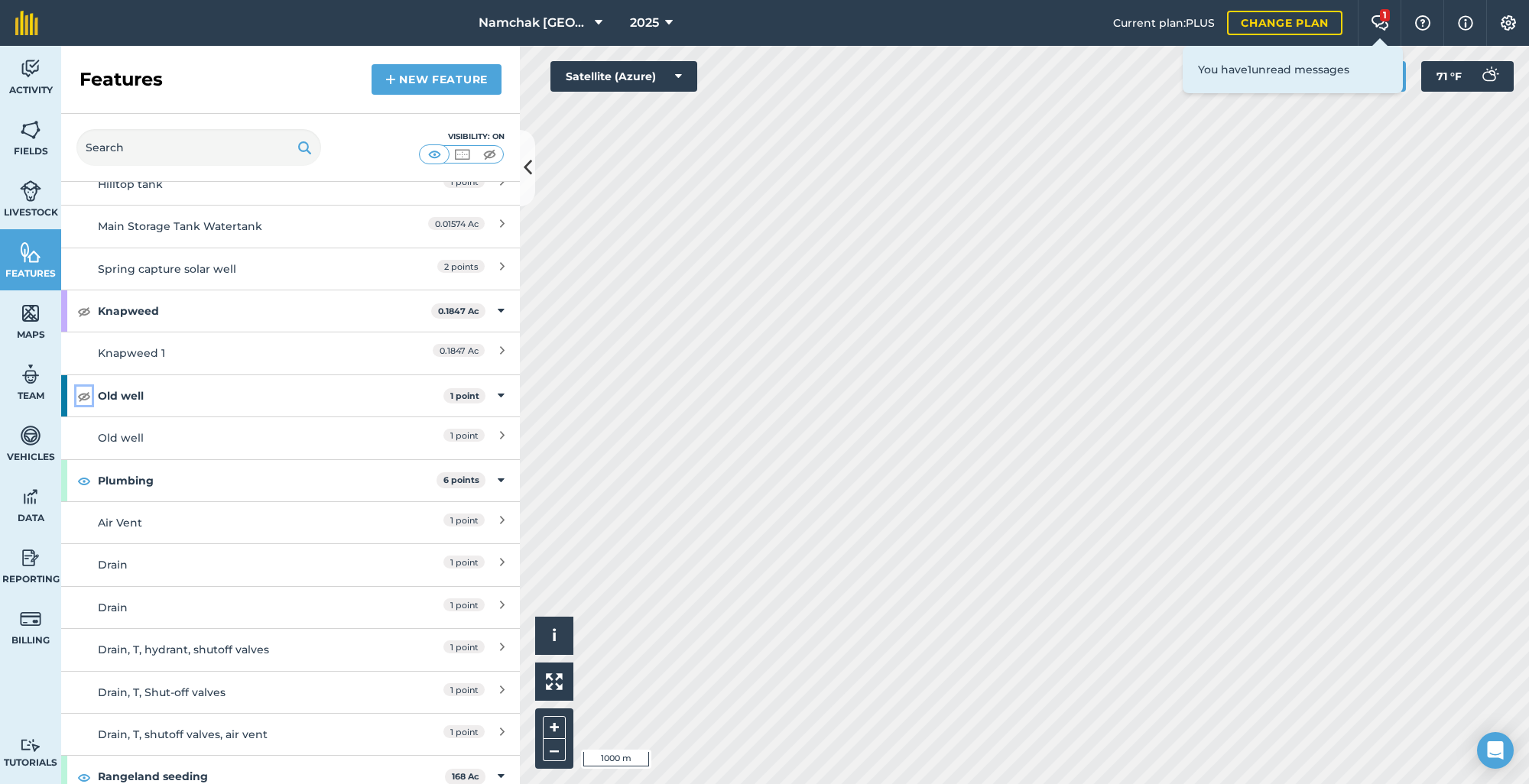
scroll to position [2676, 0]
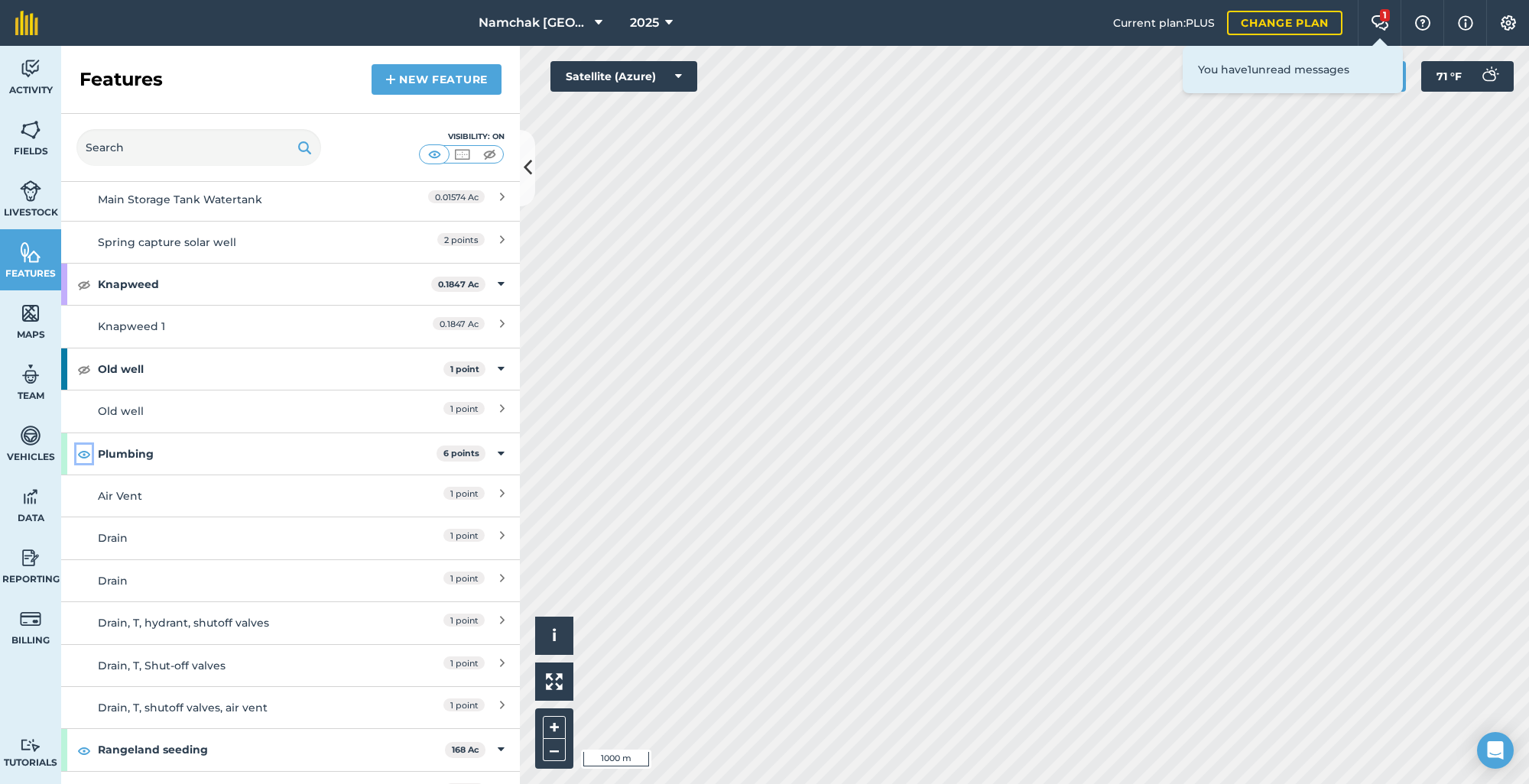
click at [82, 459] on img at bounding box center [84, 454] width 14 height 19
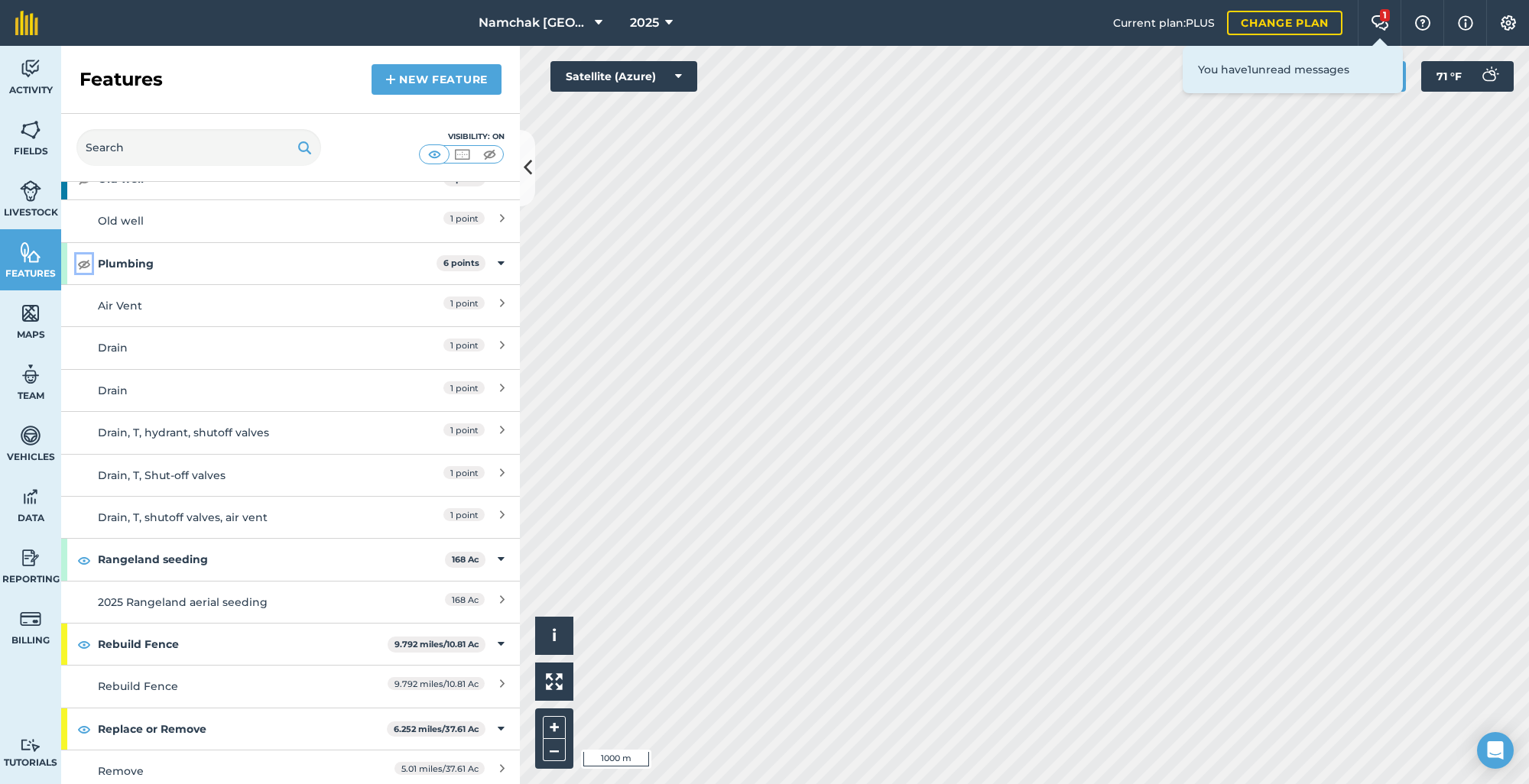
scroll to position [2905, 0]
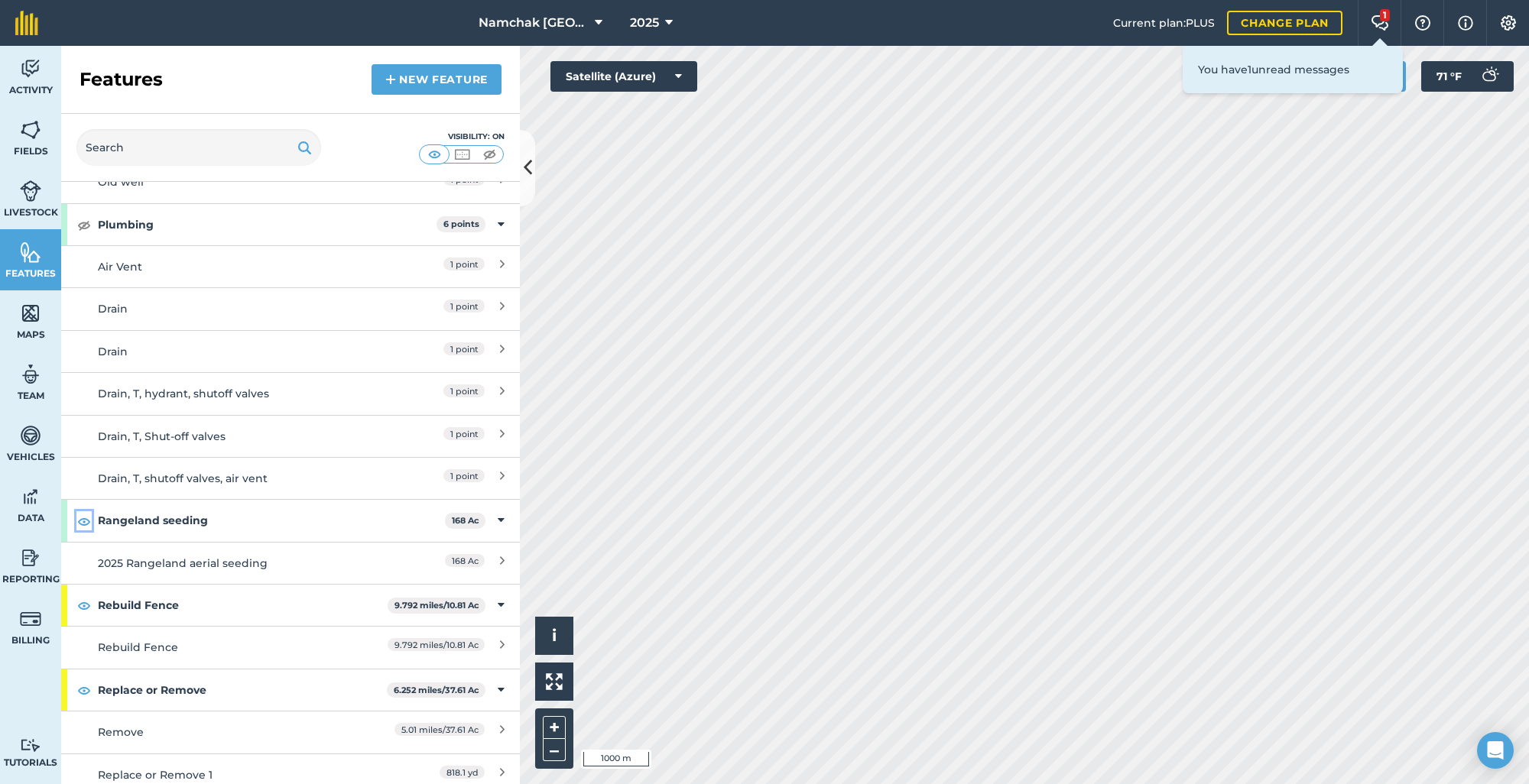
click at [88, 521] on img at bounding box center [84, 521] width 14 height 19
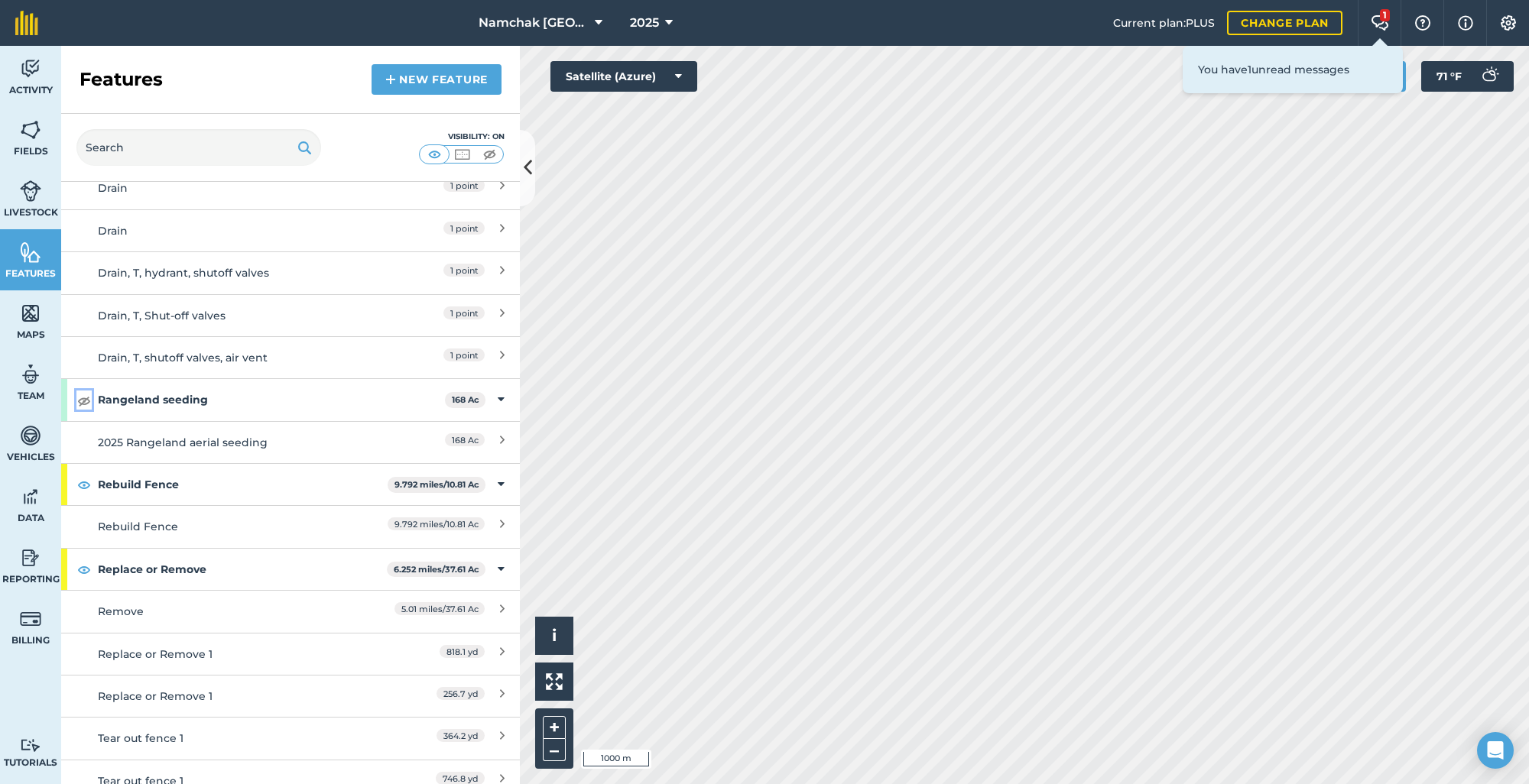
scroll to position [3058, 0]
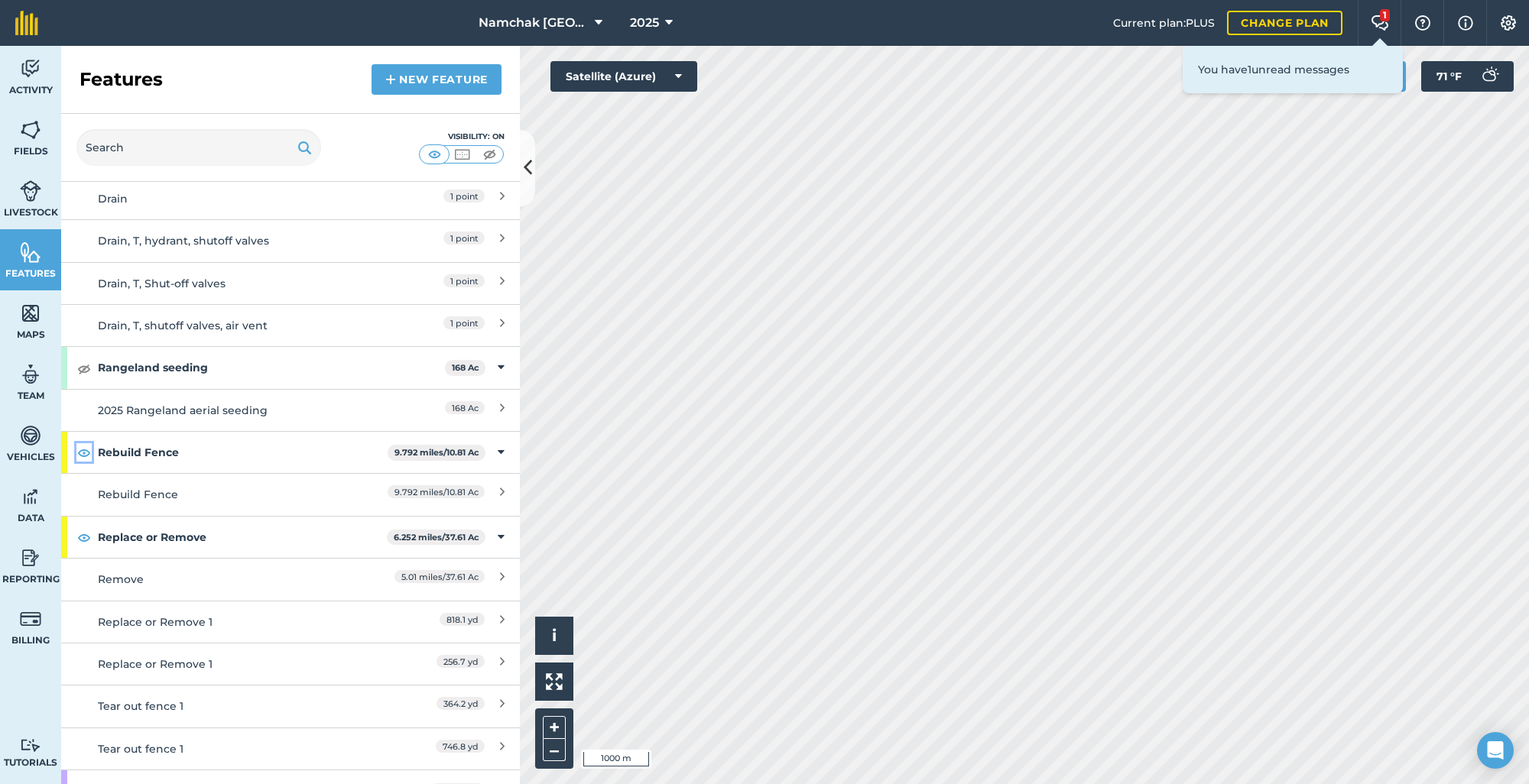
click at [86, 456] on img at bounding box center [84, 453] width 14 height 19
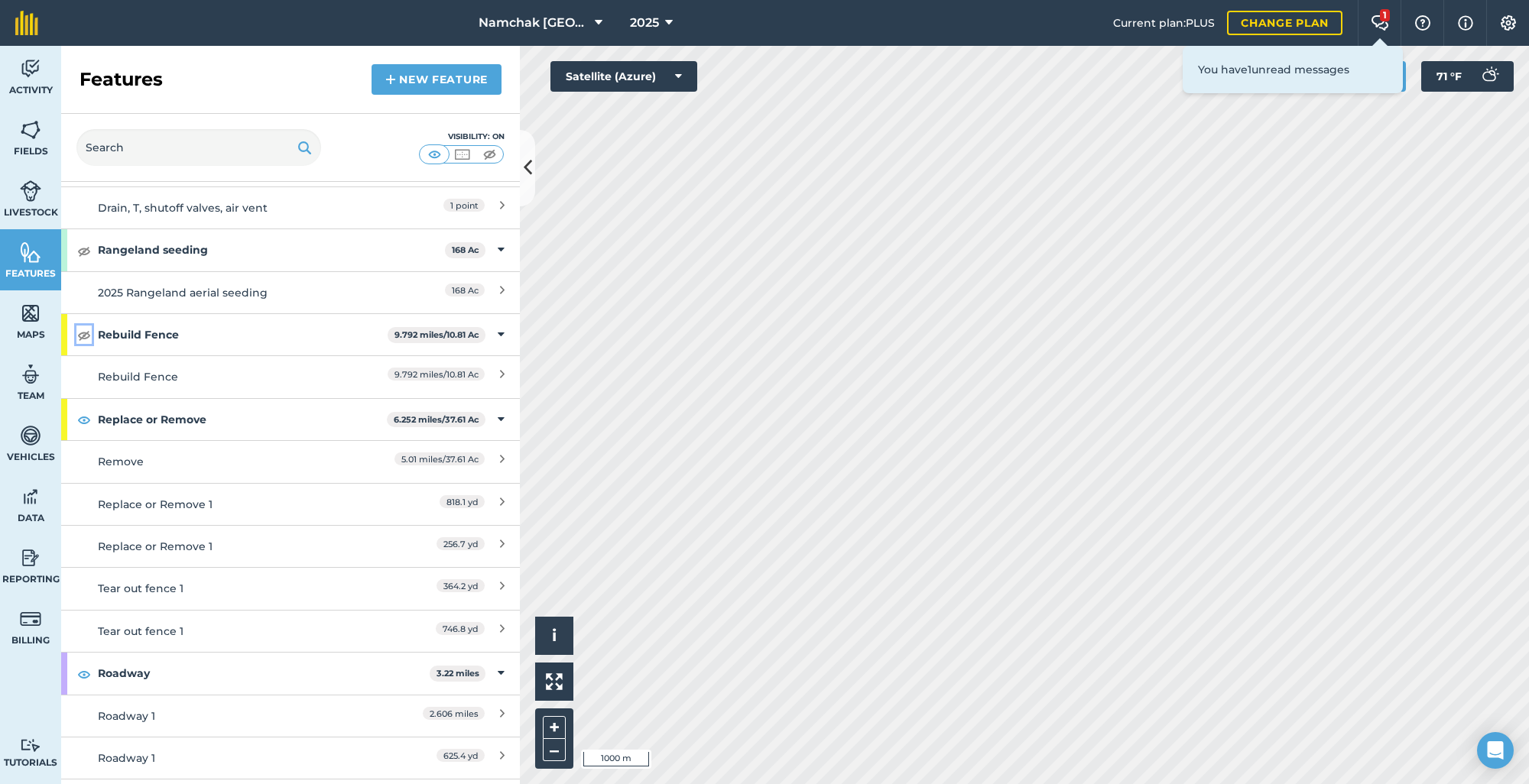
scroll to position [3211, 0]
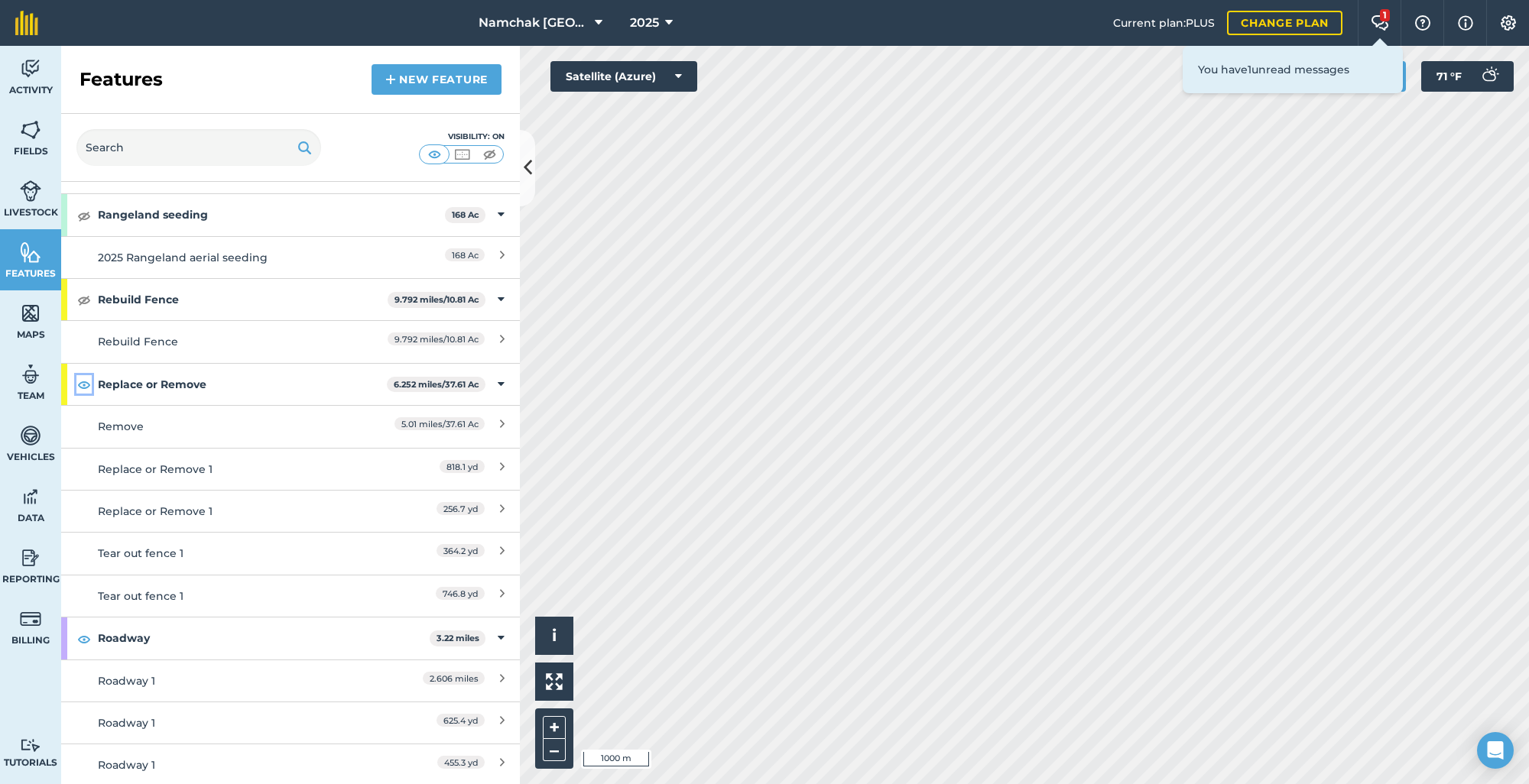
click at [86, 383] on img at bounding box center [84, 385] width 14 height 19
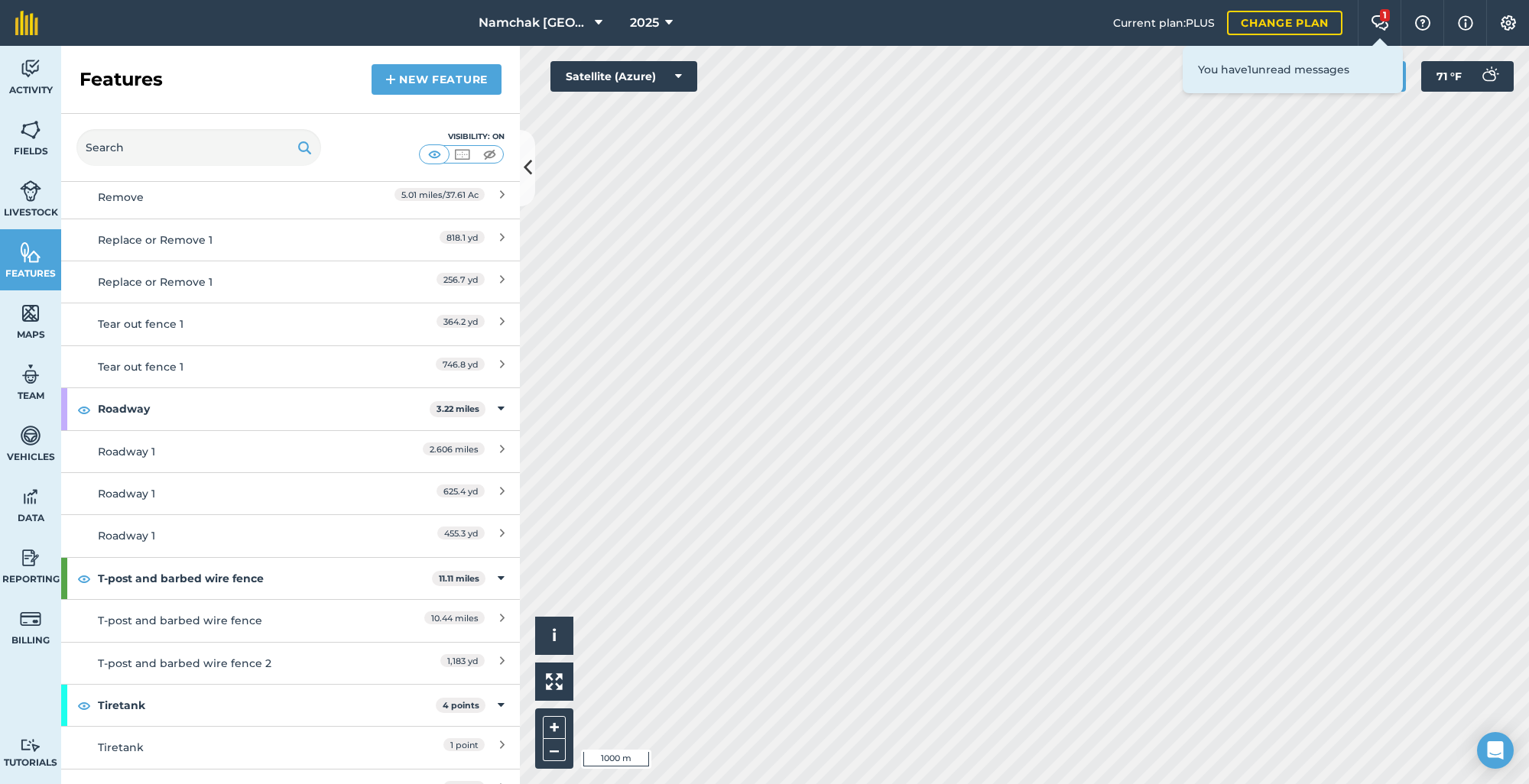
scroll to position [3517, 0]
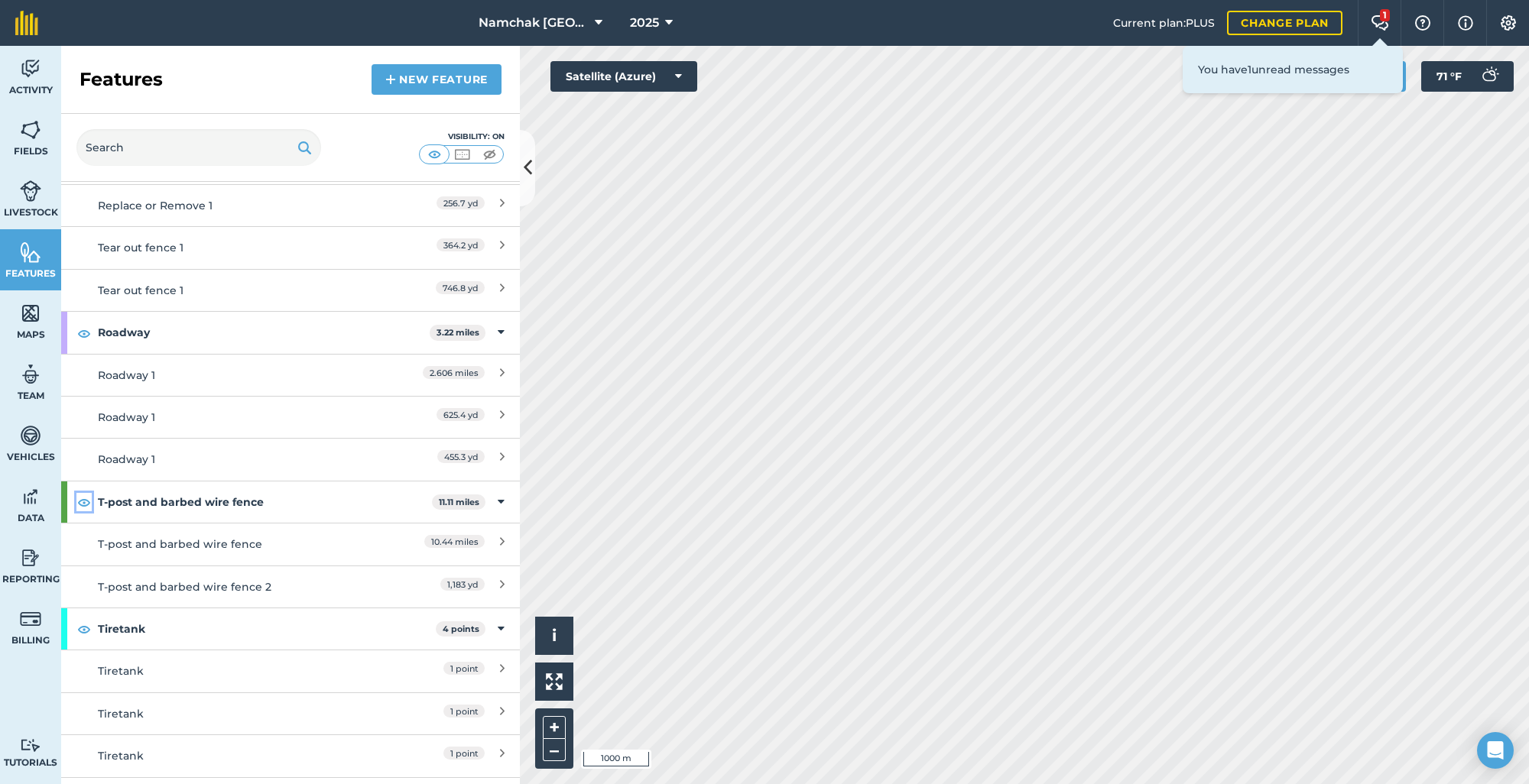
click at [86, 504] on img at bounding box center [84, 503] width 14 height 19
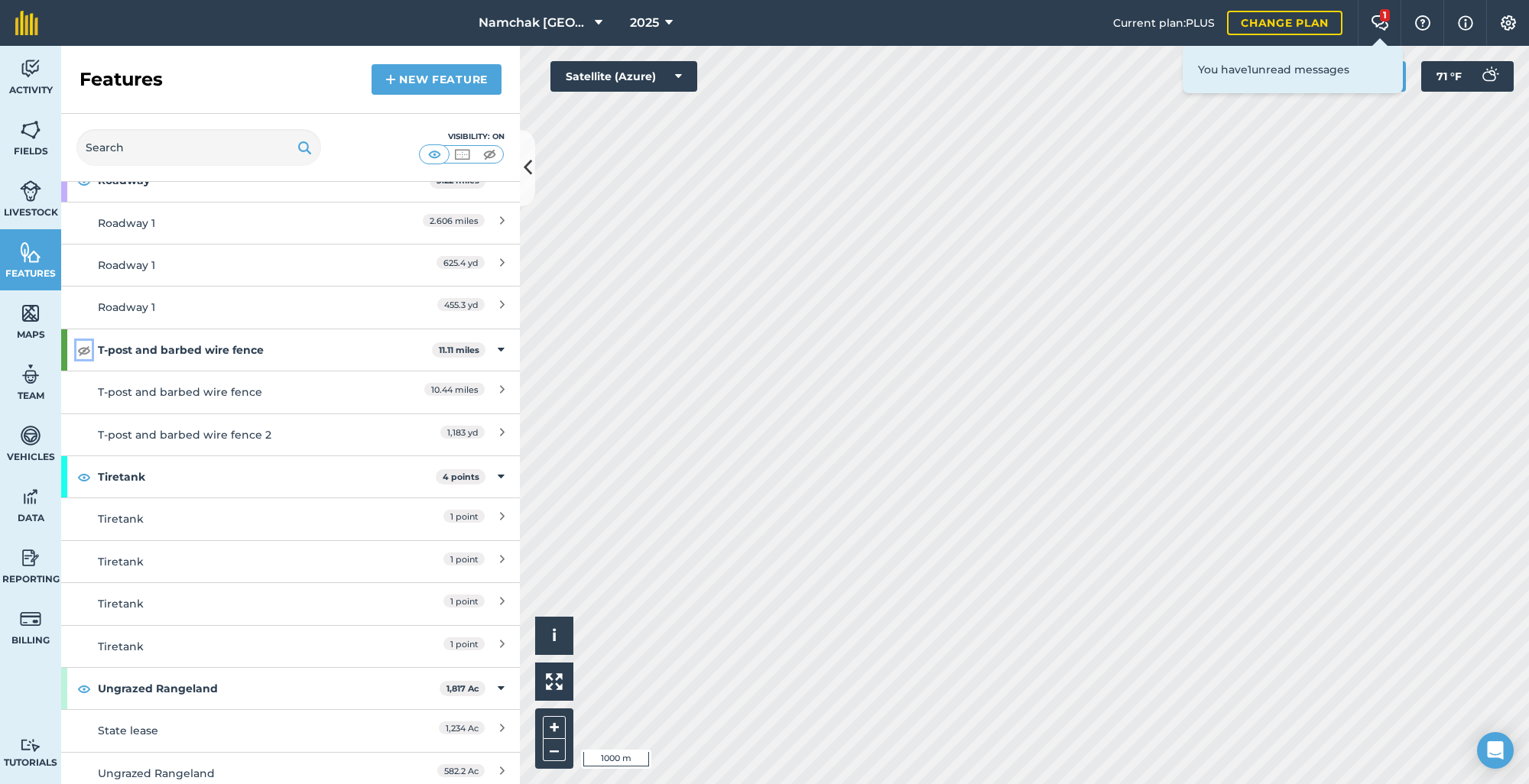
scroll to position [3669, 0]
click at [80, 685] on img at bounding box center [84, 688] width 14 height 19
click at [79, 474] on img at bounding box center [84, 476] width 14 height 19
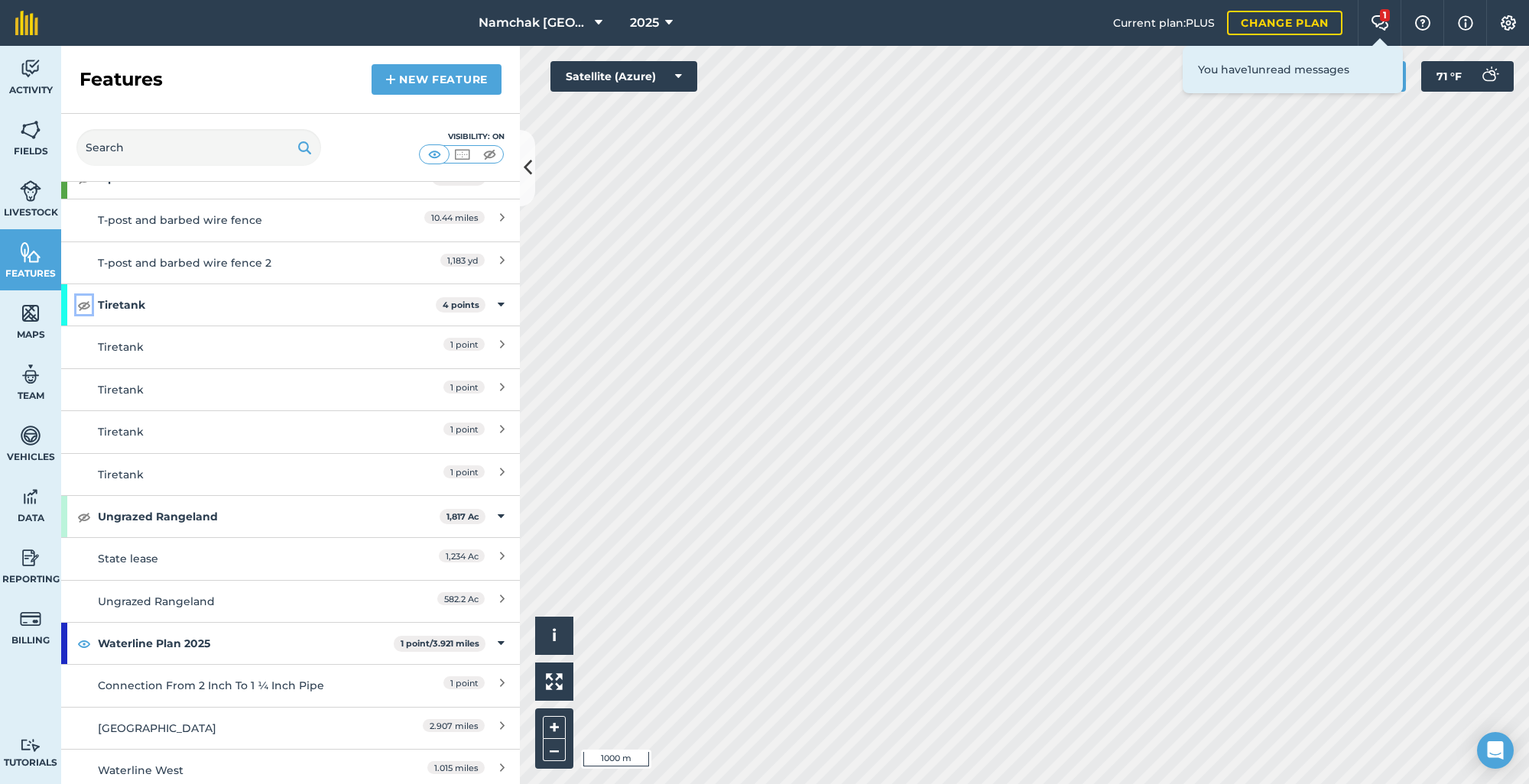
scroll to position [3848, 0]
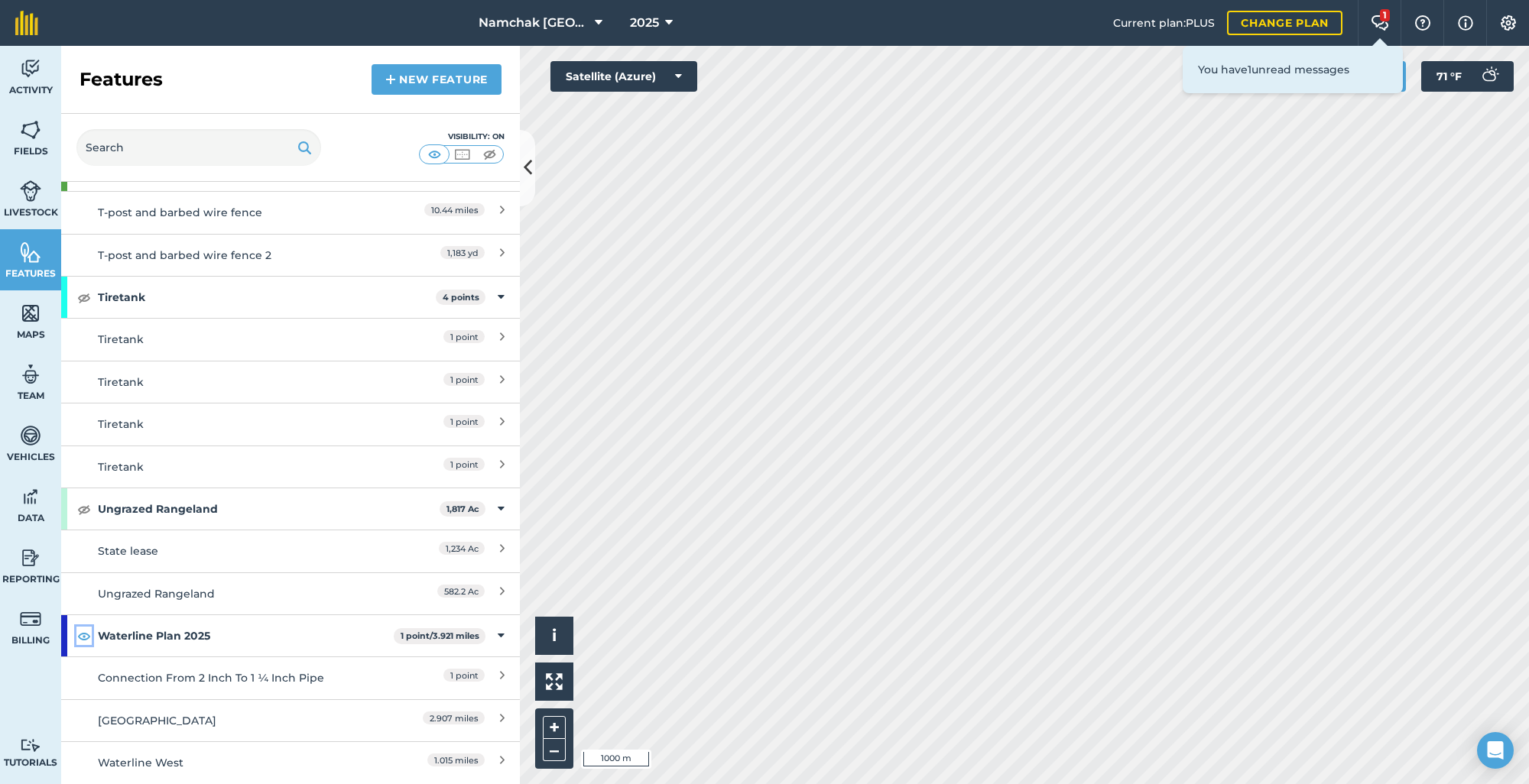
click at [84, 633] on img at bounding box center [84, 636] width 14 height 19
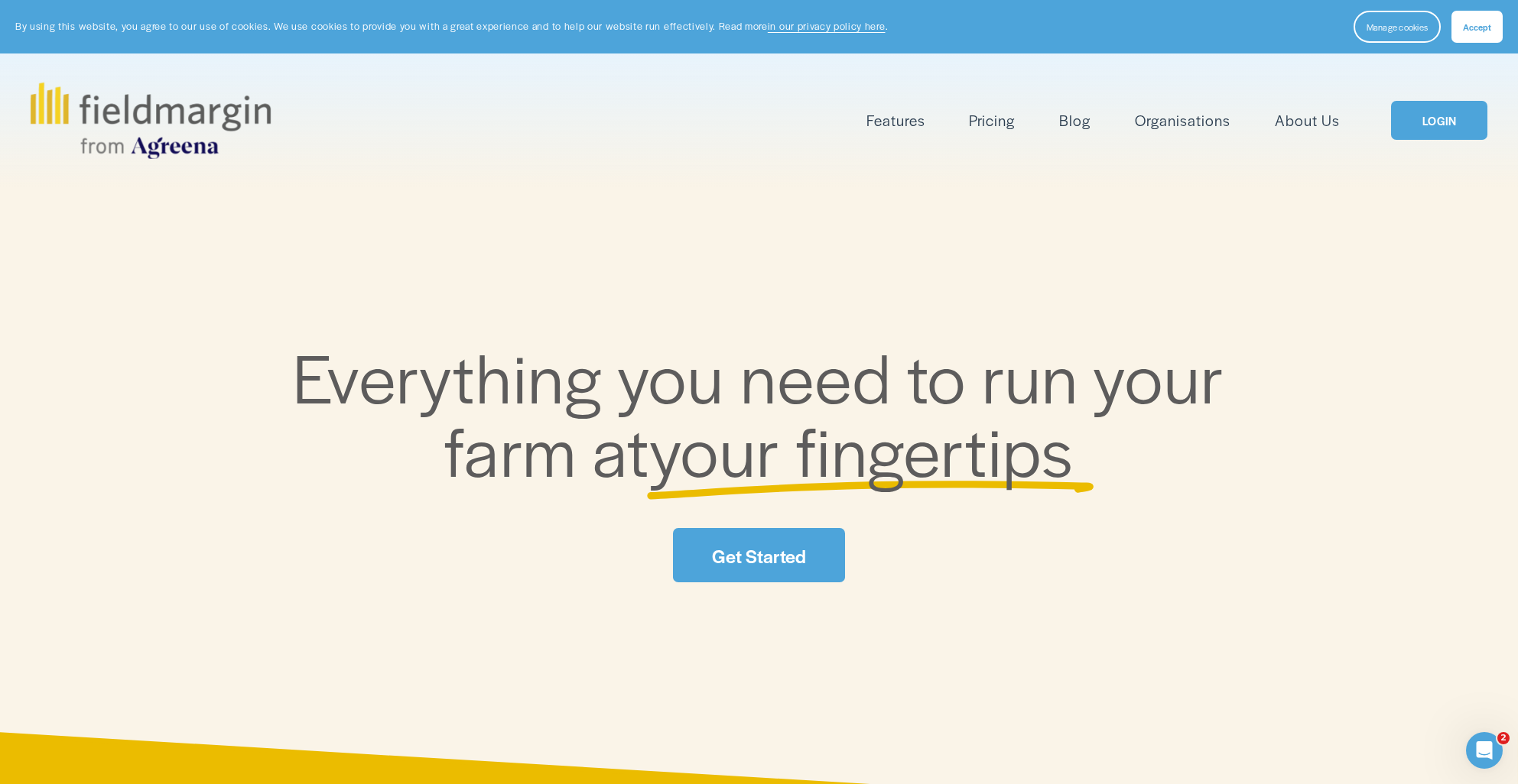
click at [1423, 126] on link "LOGIN" at bounding box center [1439, 120] width 96 height 39
